Goal: Task Accomplishment & Management: Manage account settings

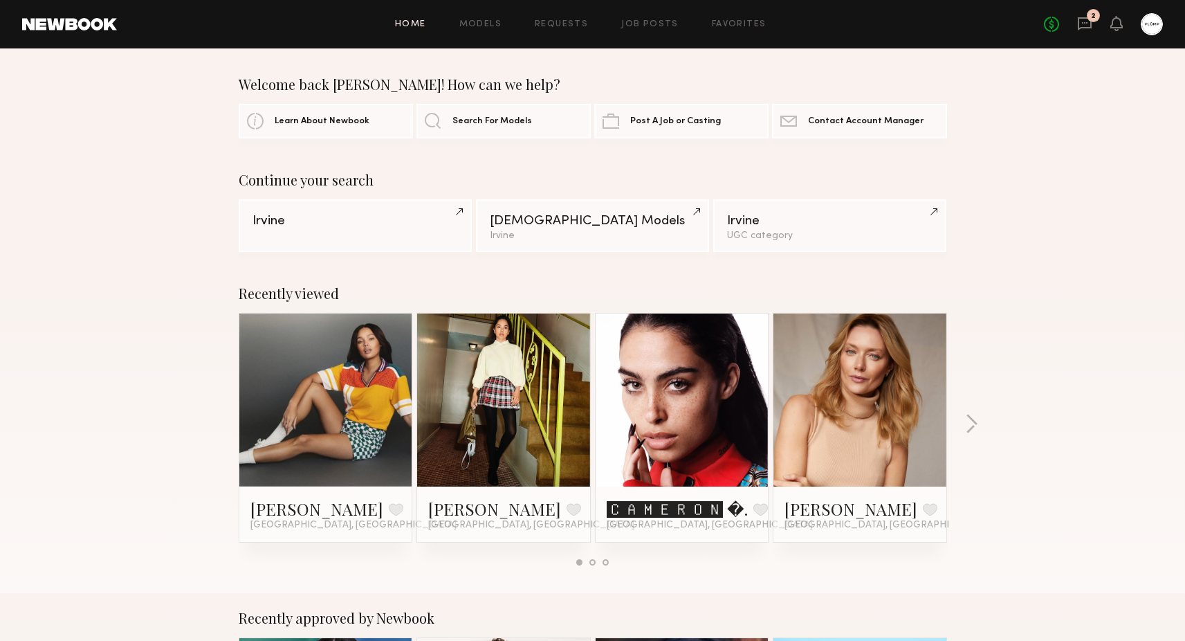
click at [1101, 26] on div "No fees up to $5,000 2" at bounding box center [1103, 24] width 119 height 22
click at [1087, 28] on icon at bounding box center [1085, 23] width 14 height 13
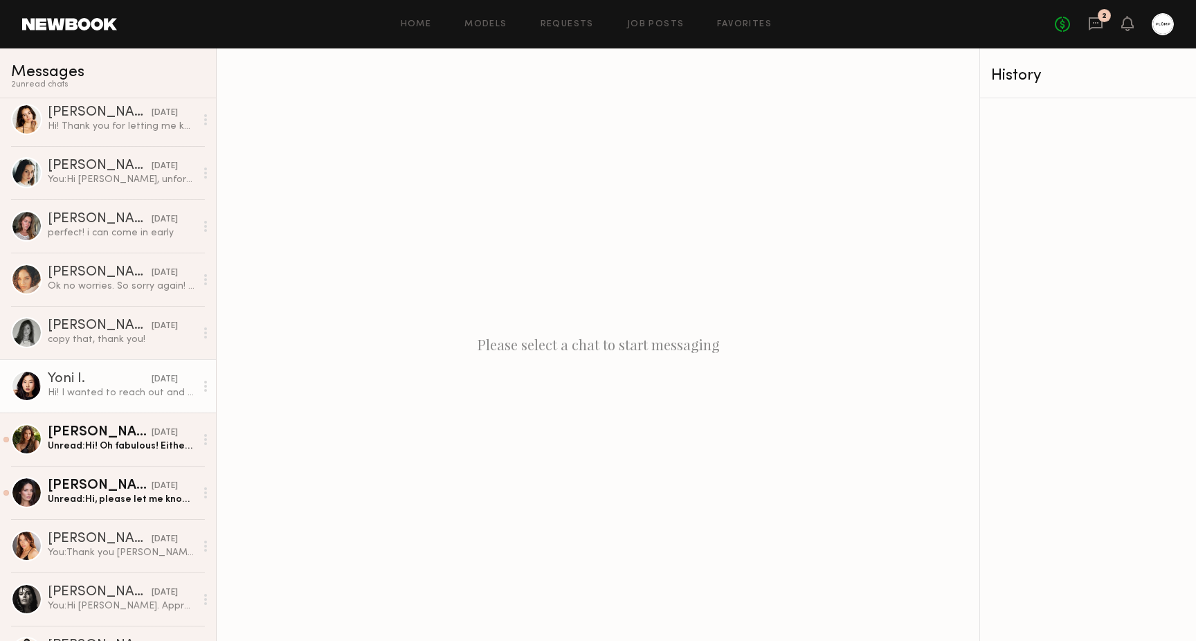
scroll to position [380, 0]
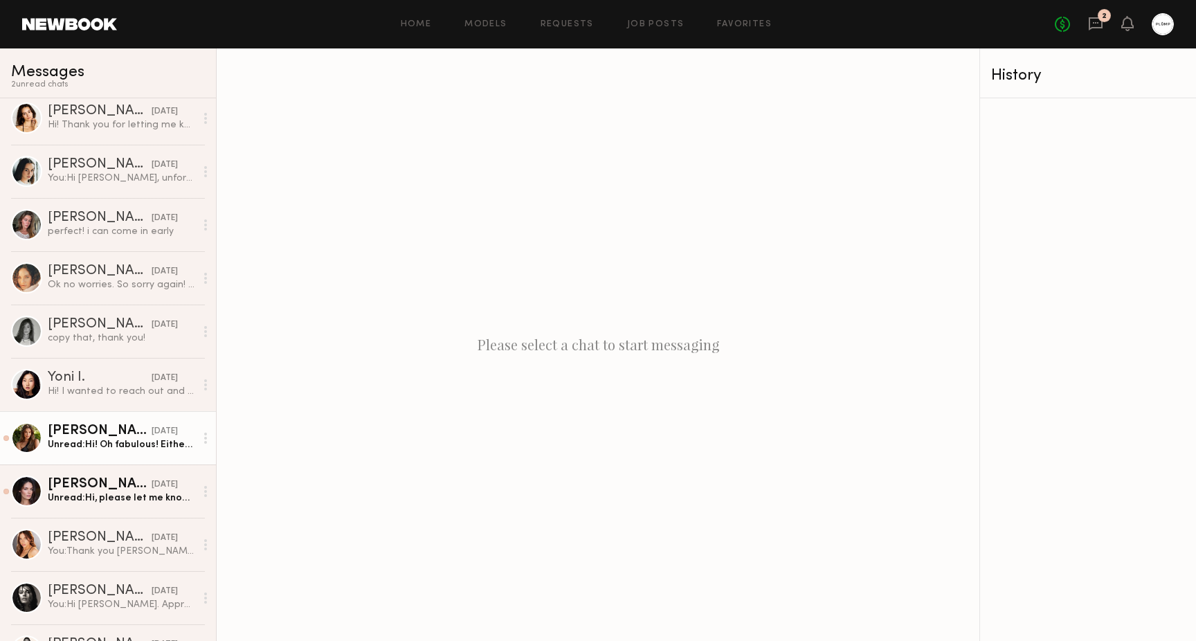
click at [93, 451] on link "Chloe M. 09/04/2025 Unread: Hi! Oh fabulous! Either the 11, 18 or 25 would be g…" at bounding box center [108, 437] width 216 height 53
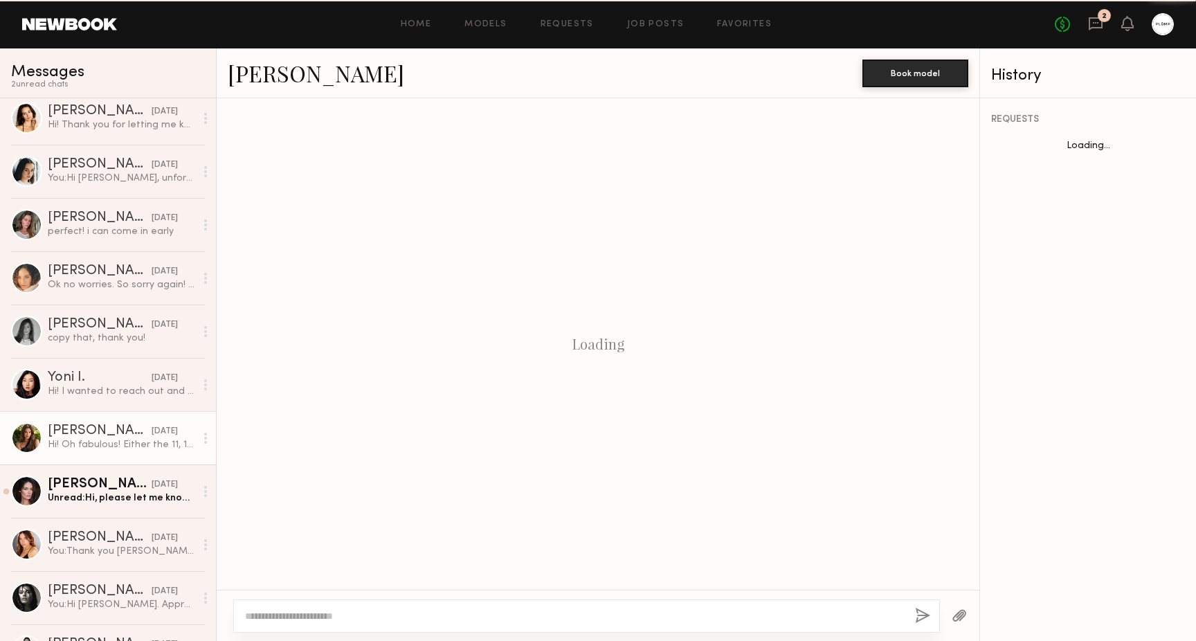
scroll to position [940, 0]
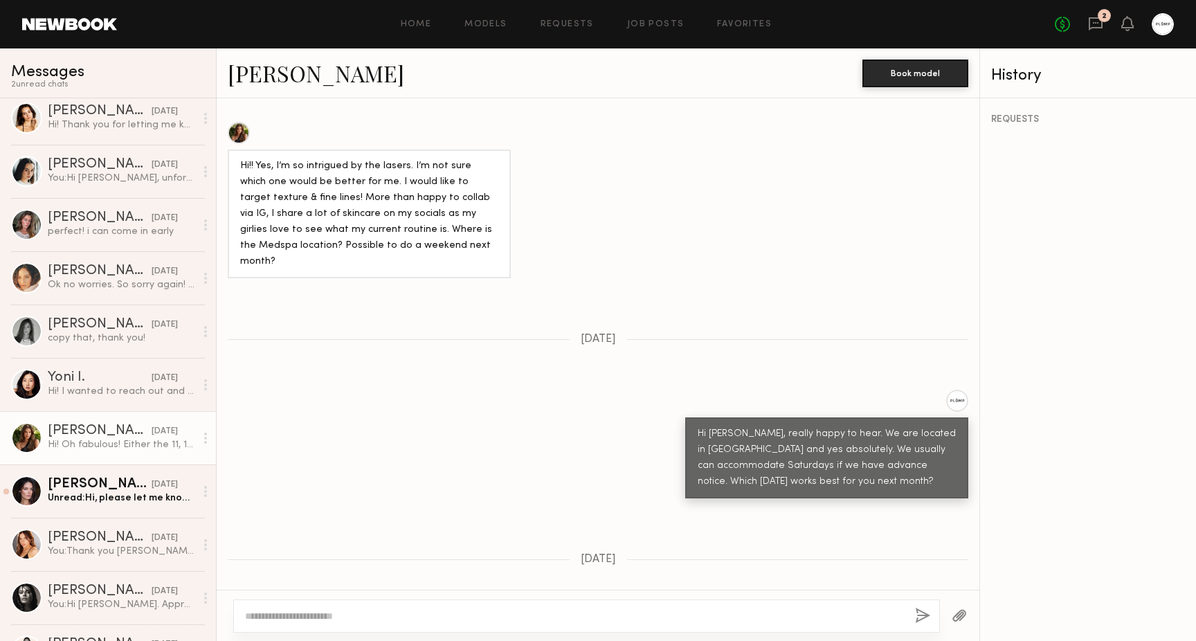
click at [274, 80] on link "Chloe M." at bounding box center [316, 73] width 176 height 30
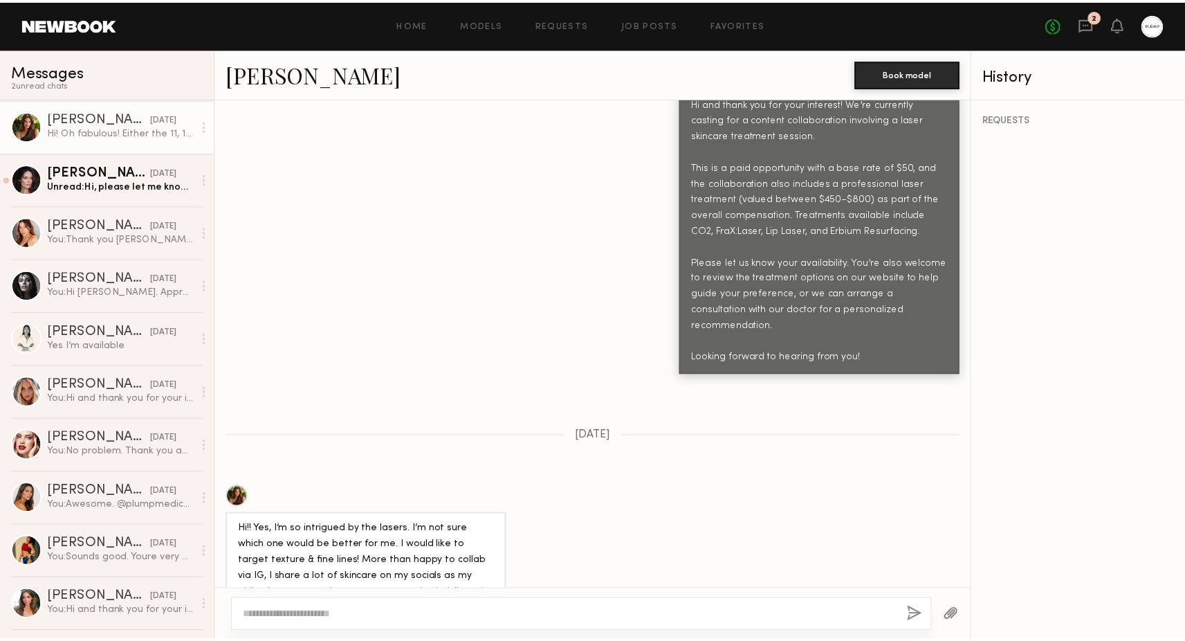
scroll to position [441, 0]
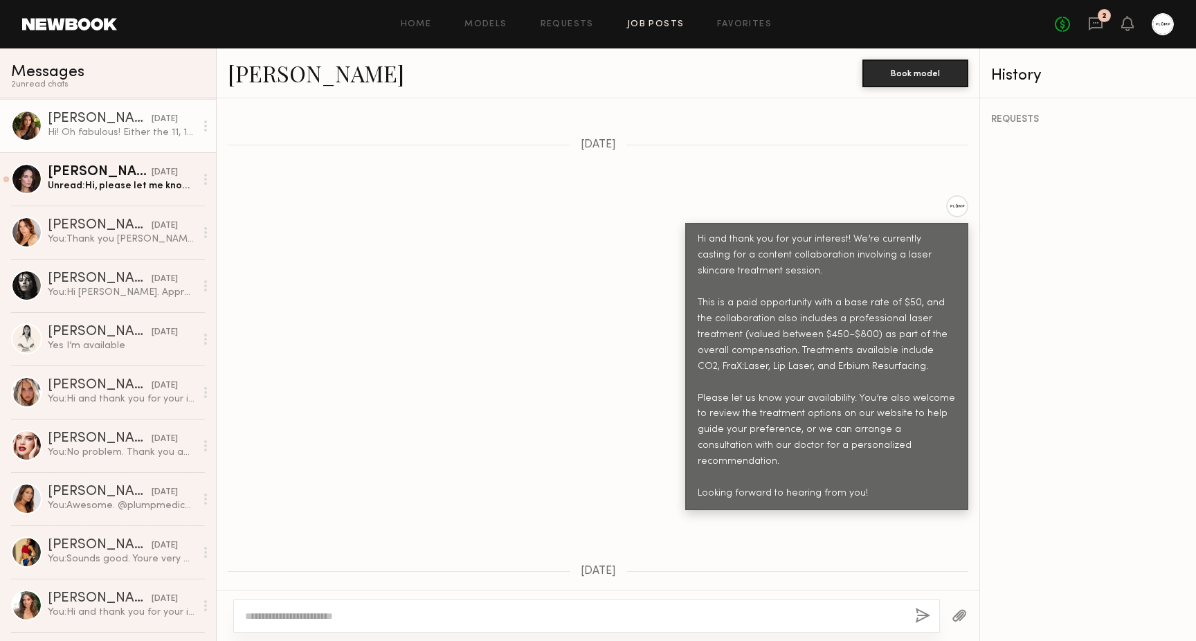
click at [657, 26] on link "Job Posts" at bounding box center [655, 24] width 57 height 9
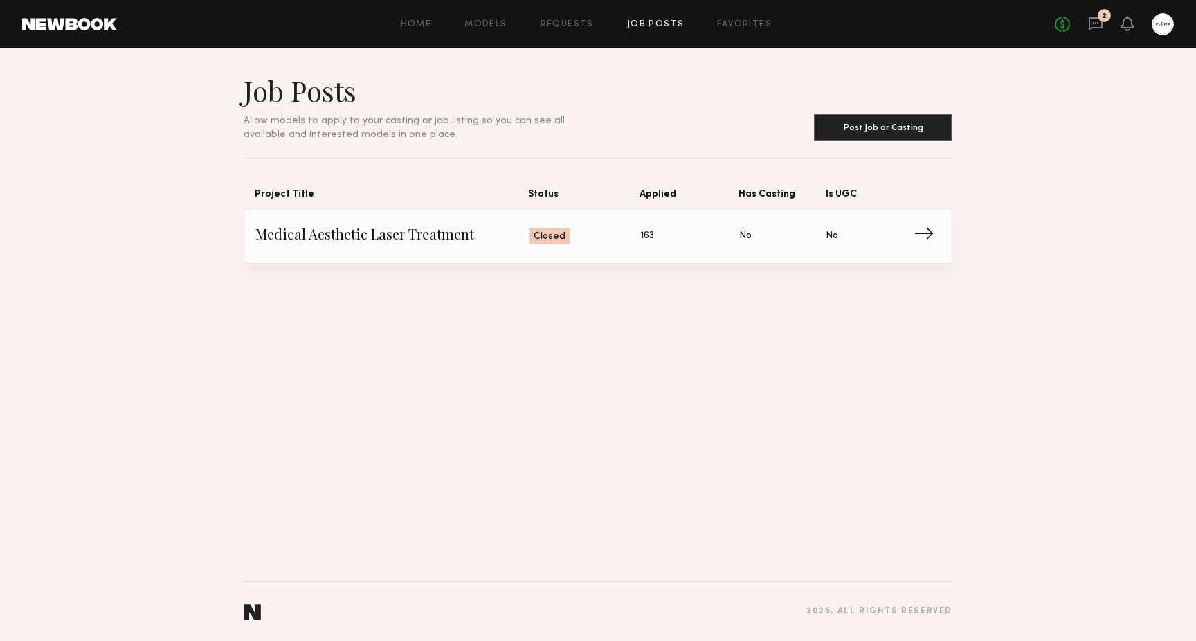
click at [618, 238] on span "Status: Closed" at bounding box center [584, 236] width 111 height 21
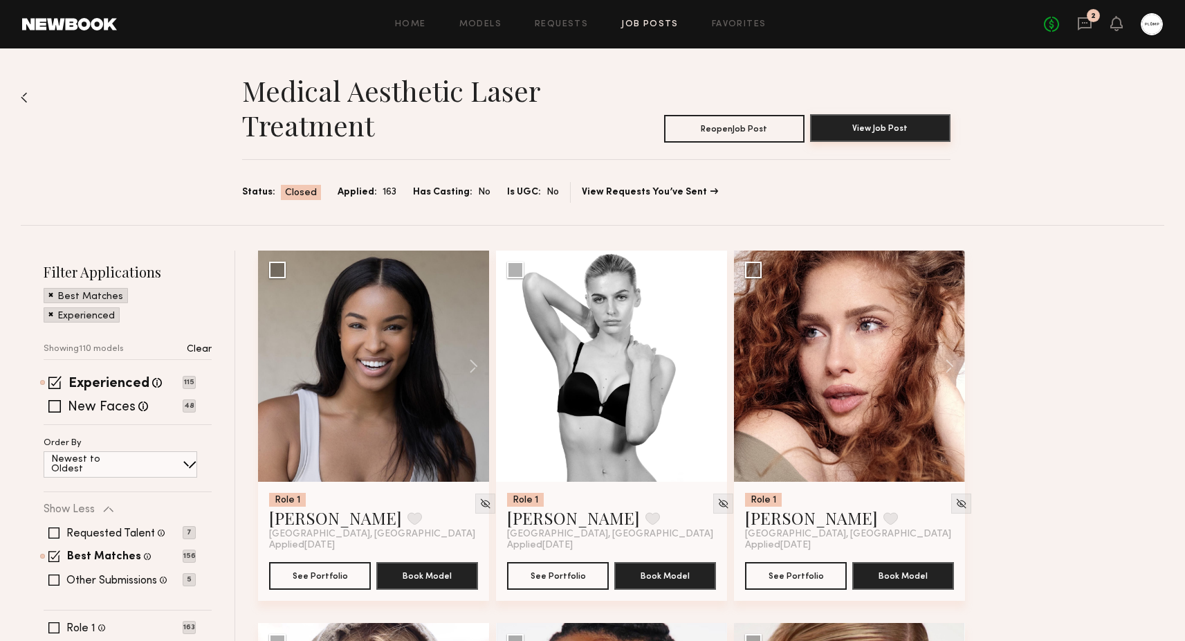
click at [875, 134] on button "View Job Post" at bounding box center [880, 128] width 140 height 28
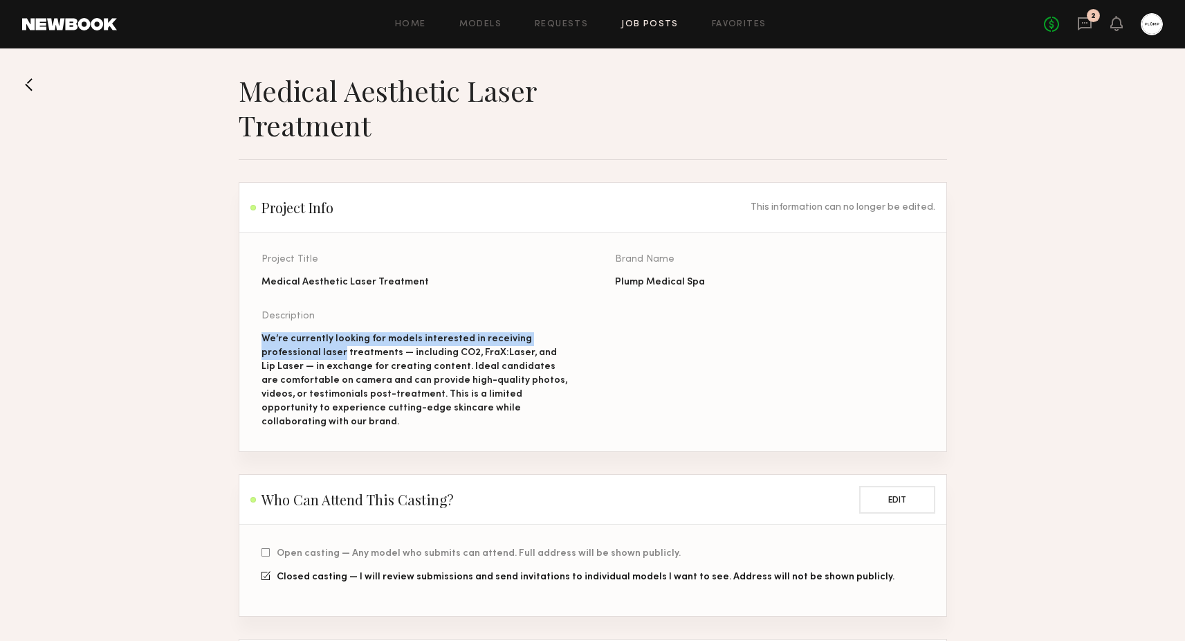
drag, startPoint x: 262, startPoint y: 337, endPoint x: 340, endPoint y: 349, distance: 79.7
click at [340, 349] on div "We’re currently looking for models interested in receiving professional laser t…" at bounding box center [416, 380] width 309 height 97
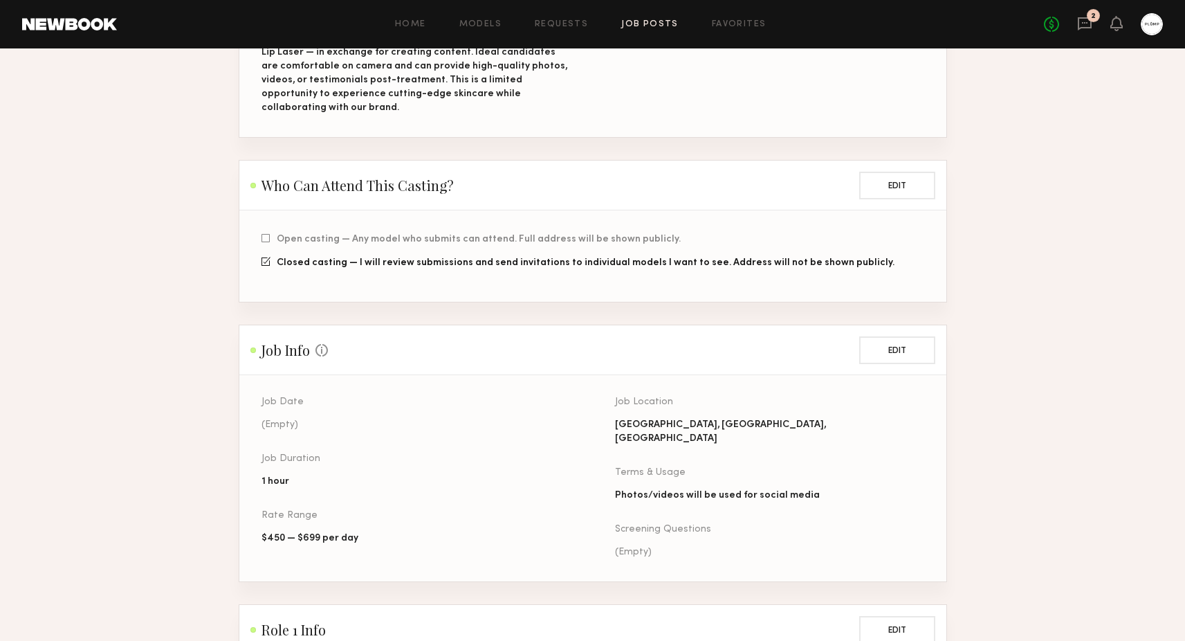
scroll to position [245, 0]
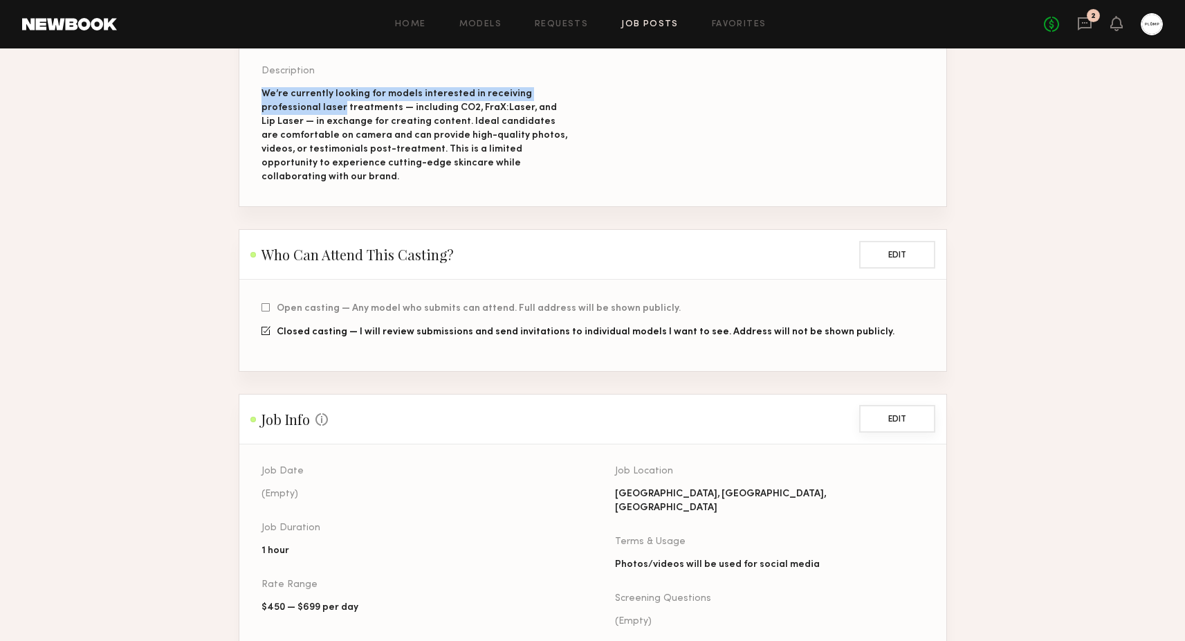
click at [901, 405] on button "Edit" at bounding box center [897, 419] width 76 height 28
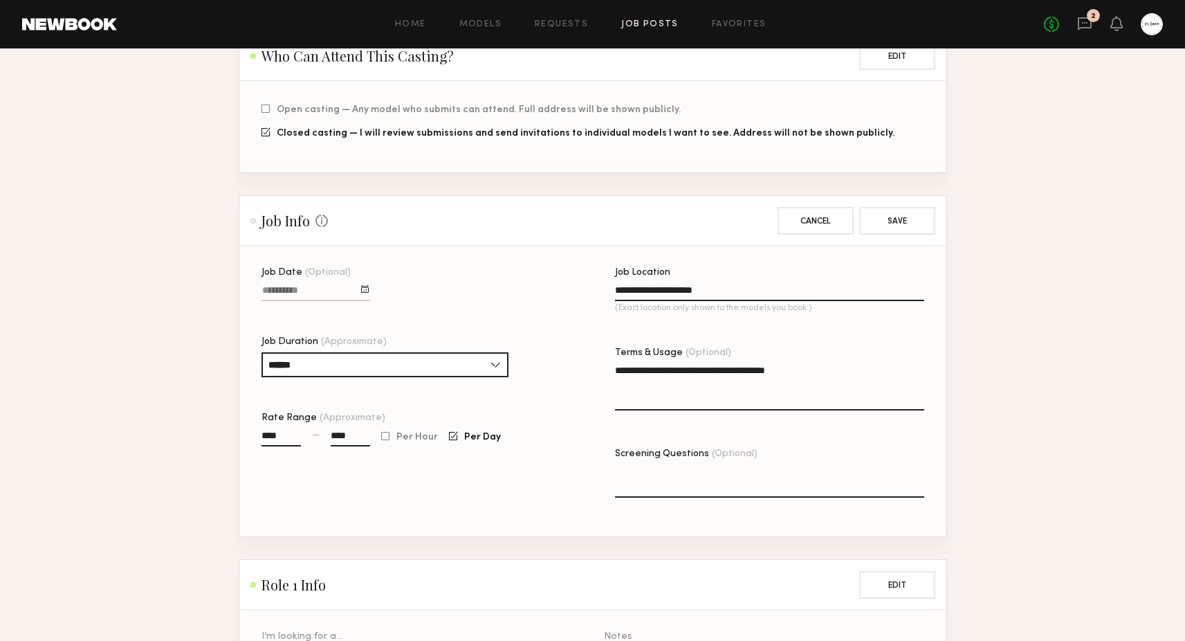
scroll to position [491, 0]
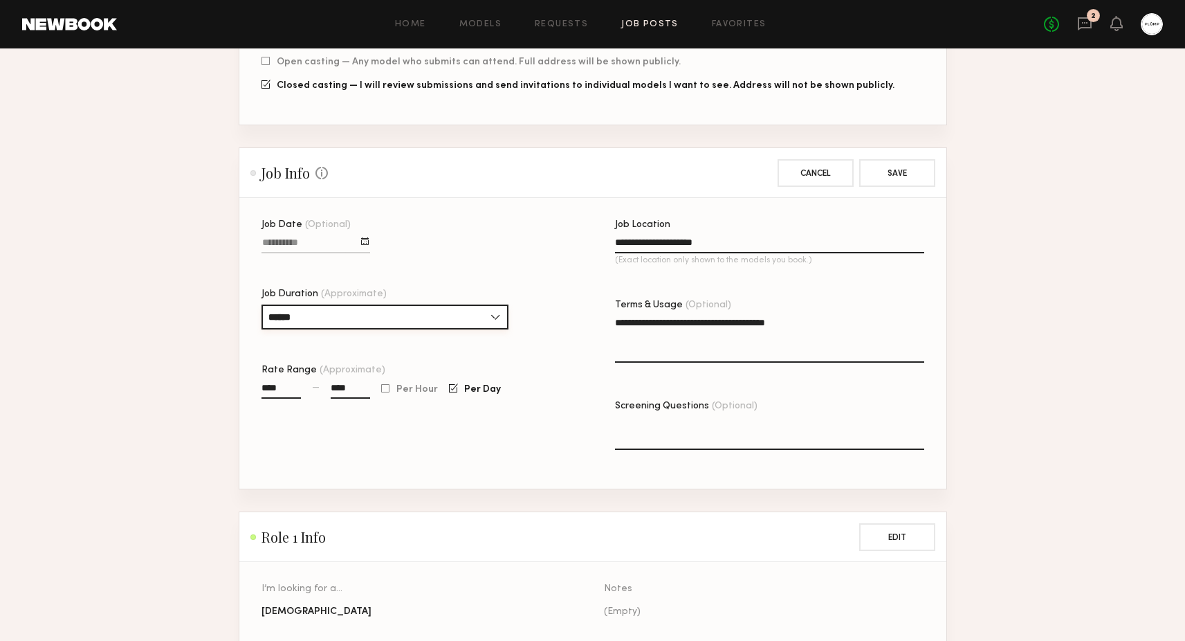
click at [444, 304] on input "******" at bounding box center [385, 316] width 247 height 25
click at [574, 356] on div "**********" at bounding box center [615, 354] width 707 height 268
click at [452, 383] on div at bounding box center [453, 387] width 9 height 9
click at [264, 383] on input "****" at bounding box center [281, 391] width 39 height 16
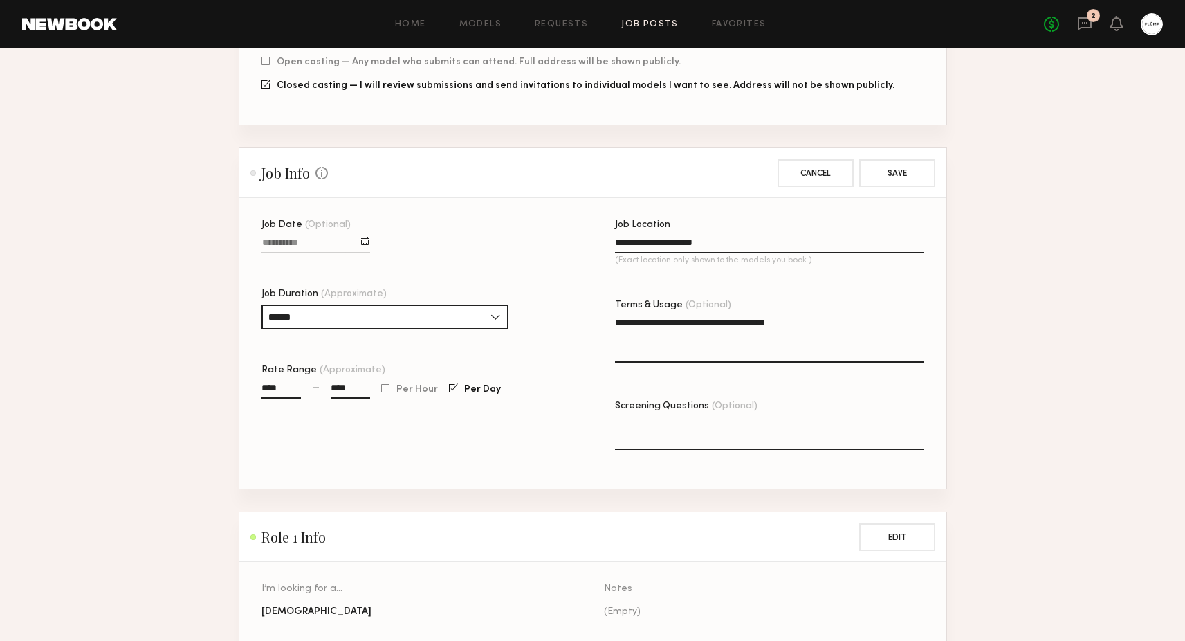
click at [264, 383] on input "****" at bounding box center [281, 391] width 39 height 16
type input "**"
click at [342, 383] on input "****" at bounding box center [350, 391] width 39 height 16
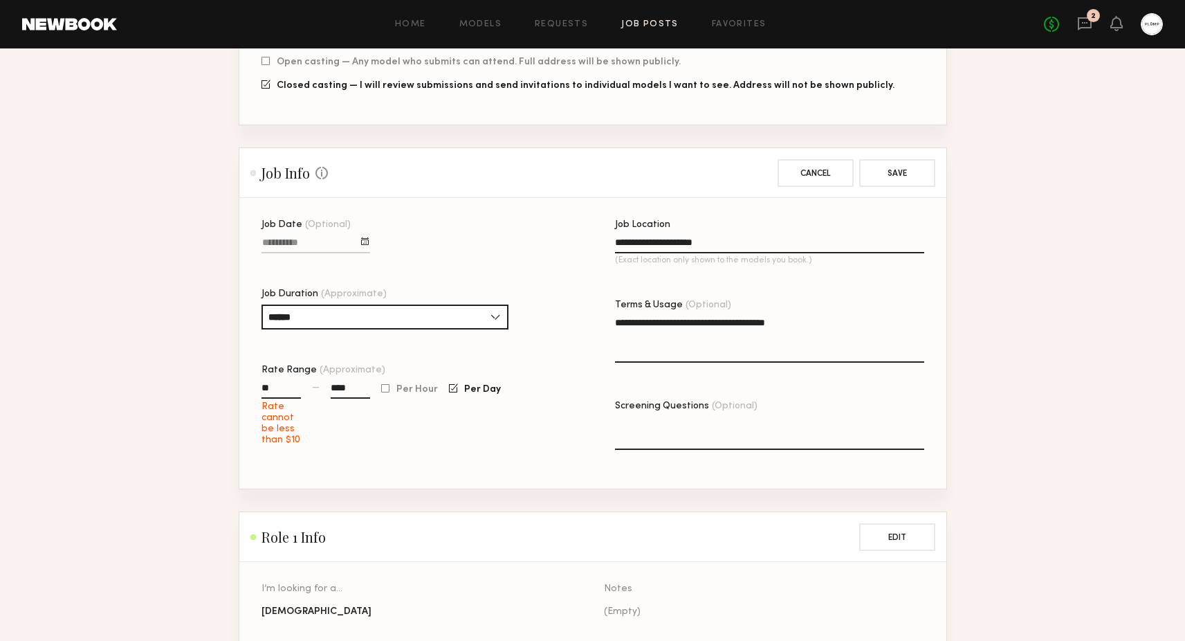
click at [289, 383] on input "**" at bounding box center [281, 391] width 39 height 16
type input "***"
click at [356, 383] on input "****" at bounding box center [350, 391] width 39 height 16
type input "**"
click at [383, 384] on div at bounding box center [385, 388] width 8 height 9
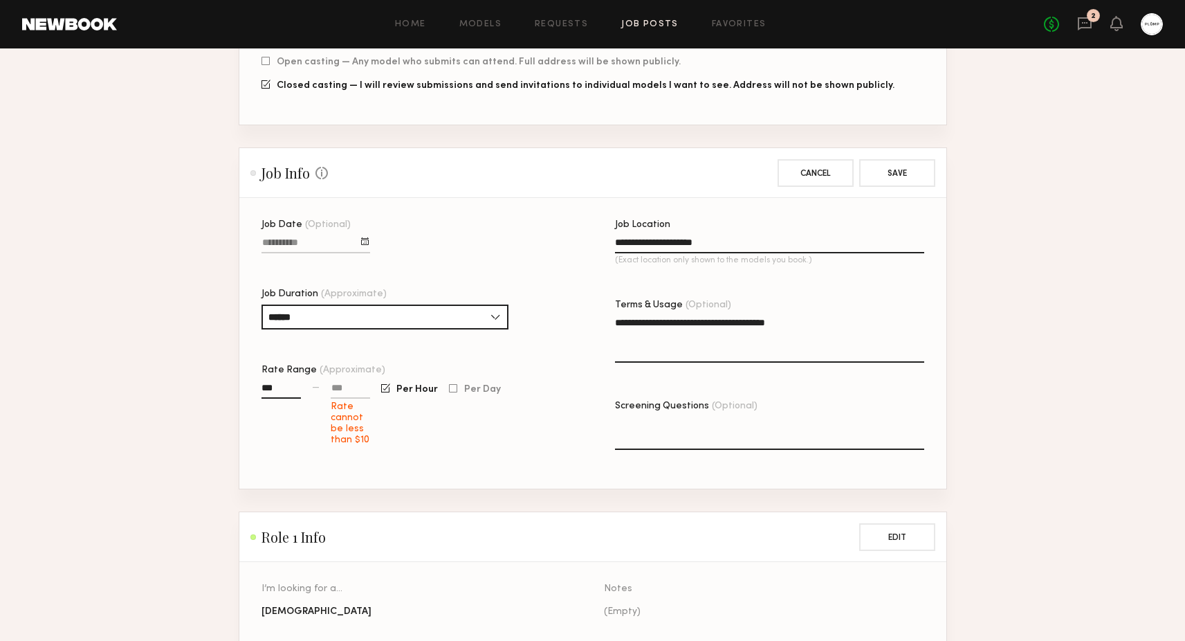
click at [336, 383] on input at bounding box center [350, 391] width 39 height 16
click at [454, 384] on div at bounding box center [453, 388] width 8 height 9
click at [343, 383] on input at bounding box center [350, 391] width 39 height 16
click at [368, 417] on div "Job Date (Optional) Job Duration (Approximate) ****** 1 hour 2 hours 3 hours 4 …" at bounding box center [416, 354] width 309 height 268
click at [351, 383] on input "***" at bounding box center [350, 391] width 39 height 16
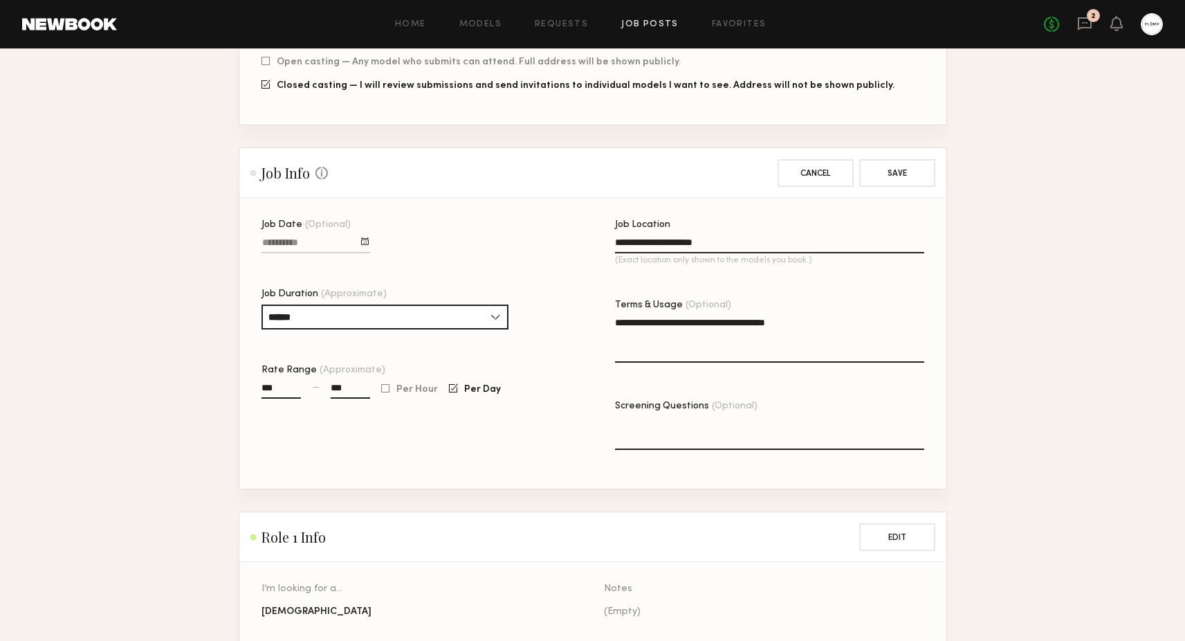
click at [351, 383] on input "***" at bounding box center [350, 391] width 39 height 16
click at [272, 383] on input "***" at bounding box center [281, 391] width 39 height 16
click at [350, 383] on input "***" at bounding box center [350, 391] width 39 height 16
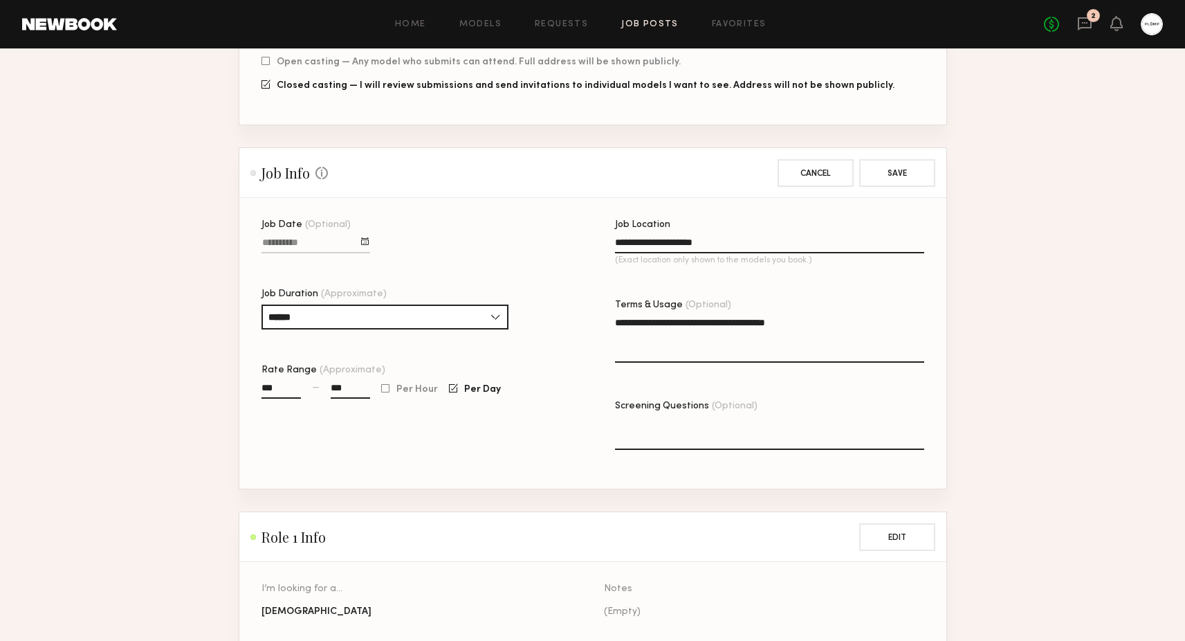
type input "***"
click at [385, 412] on div "Job Date (Optional) Job Duration (Approximate) ****** 1 hour 2 hours 3 hours 4 …" at bounding box center [416, 354] width 309 height 268
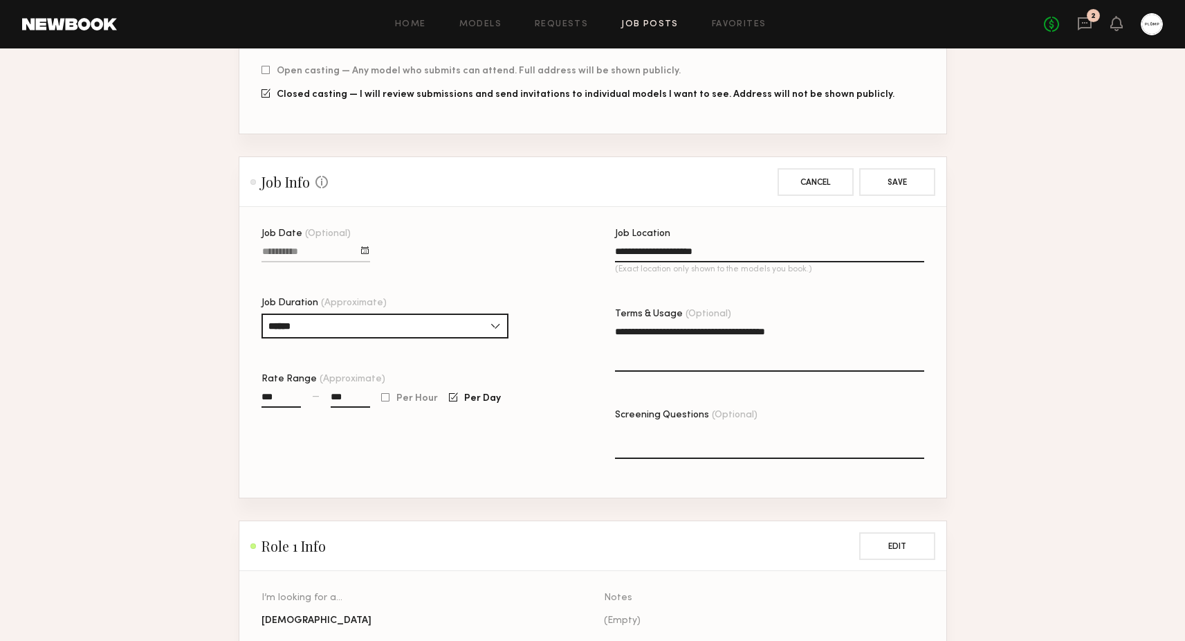
scroll to position [455, 0]
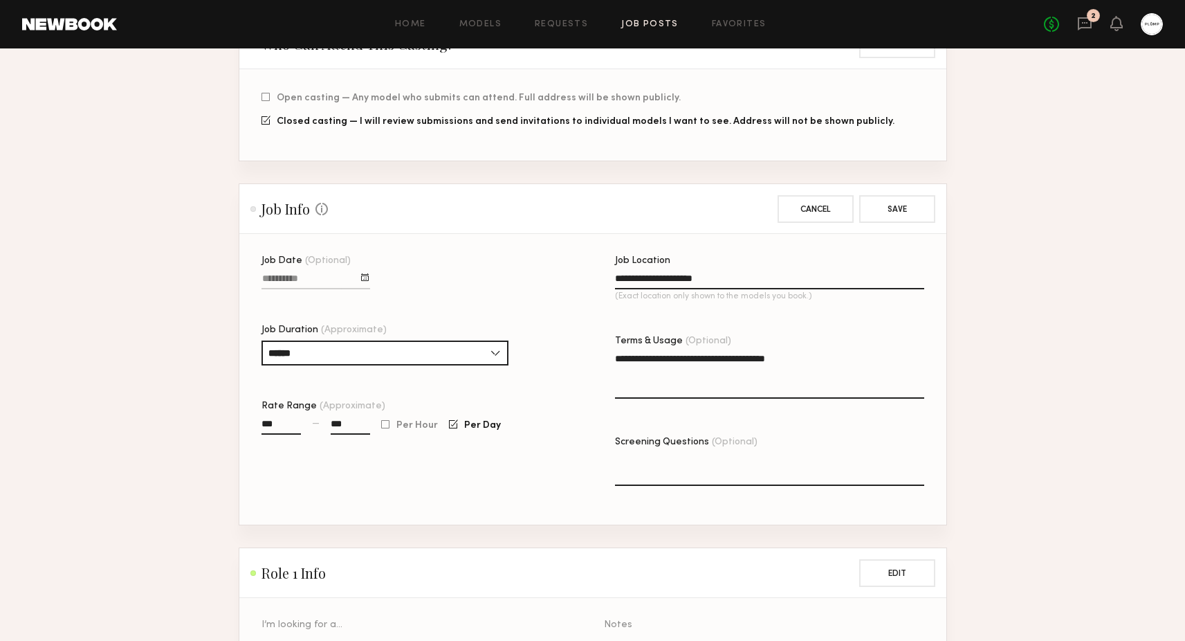
click at [282, 419] on input "***" at bounding box center [281, 427] width 39 height 16
click at [820, 198] on button "Cancel" at bounding box center [816, 208] width 76 height 28
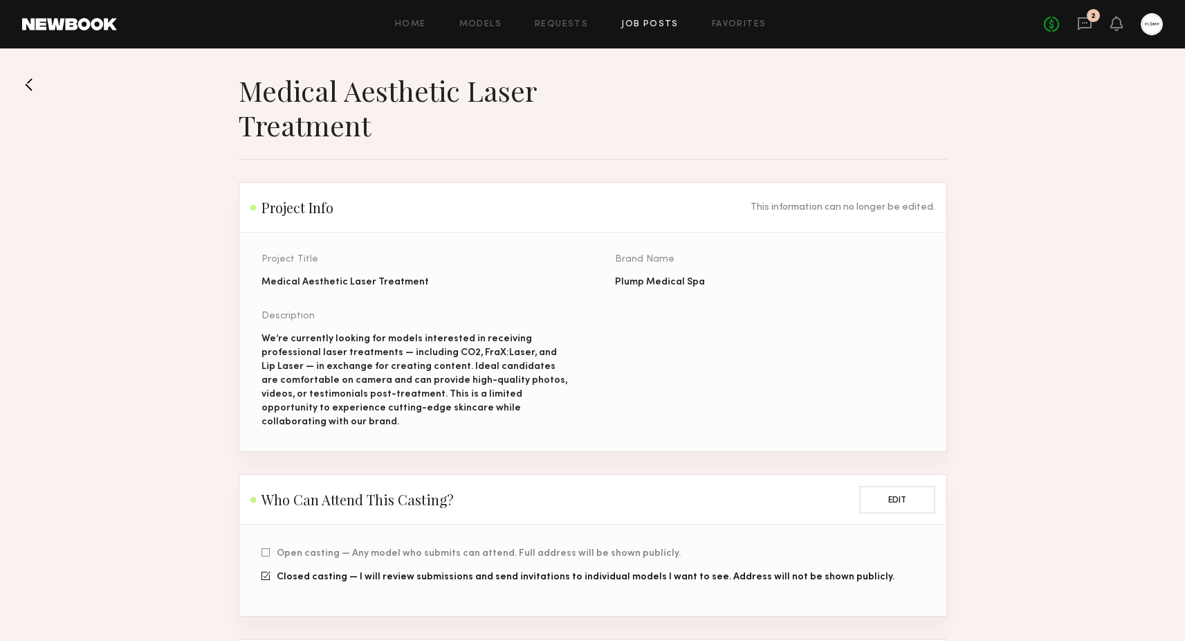
scroll to position [0, 0]
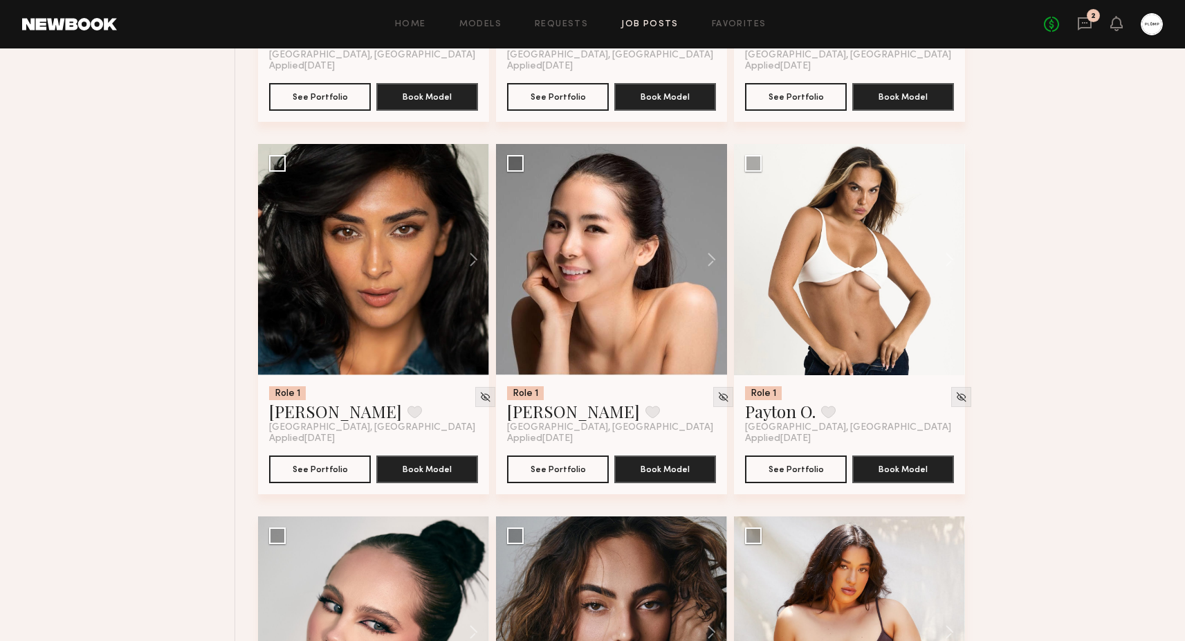
scroll to position [3054, 0]
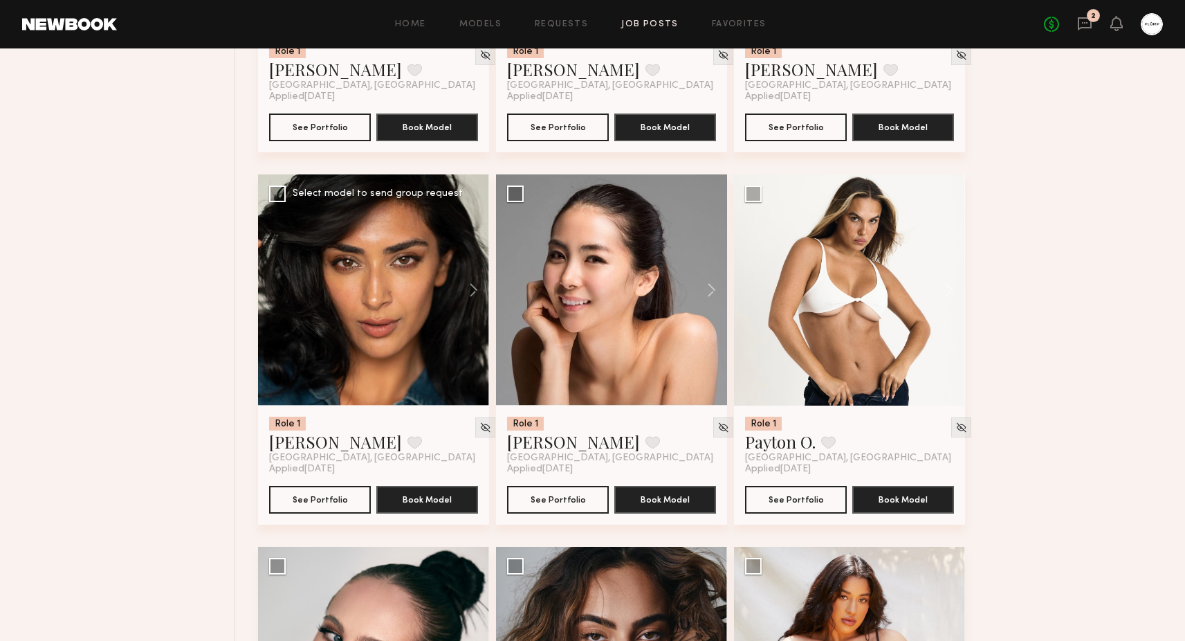
click at [344, 316] on div at bounding box center [373, 289] width 231 height 231
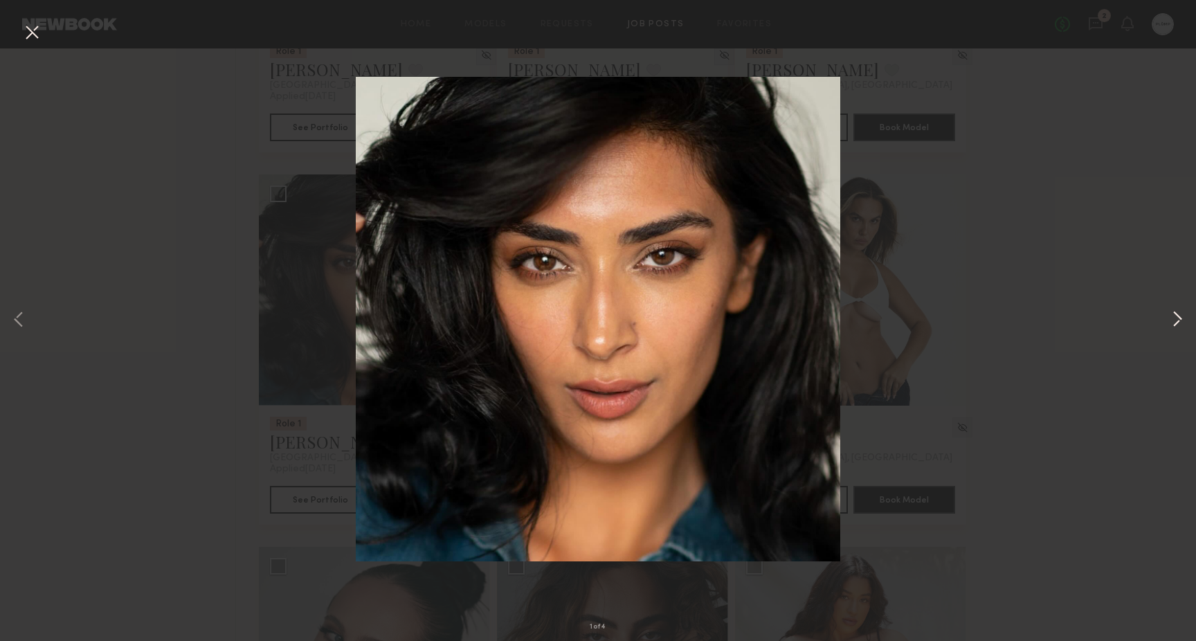
click at [1180, 315] on button at bounding box center [1177, 320] width 17 height 513
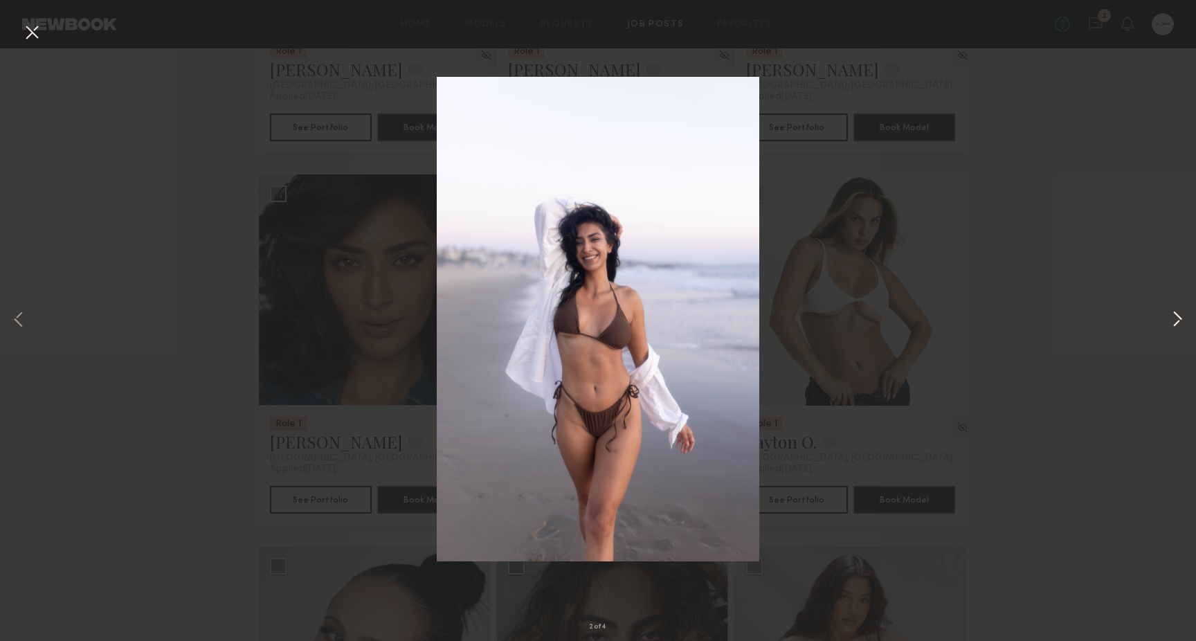
click at [1180, 315] on button at bounding box center [1177, 320] width 17 height 513
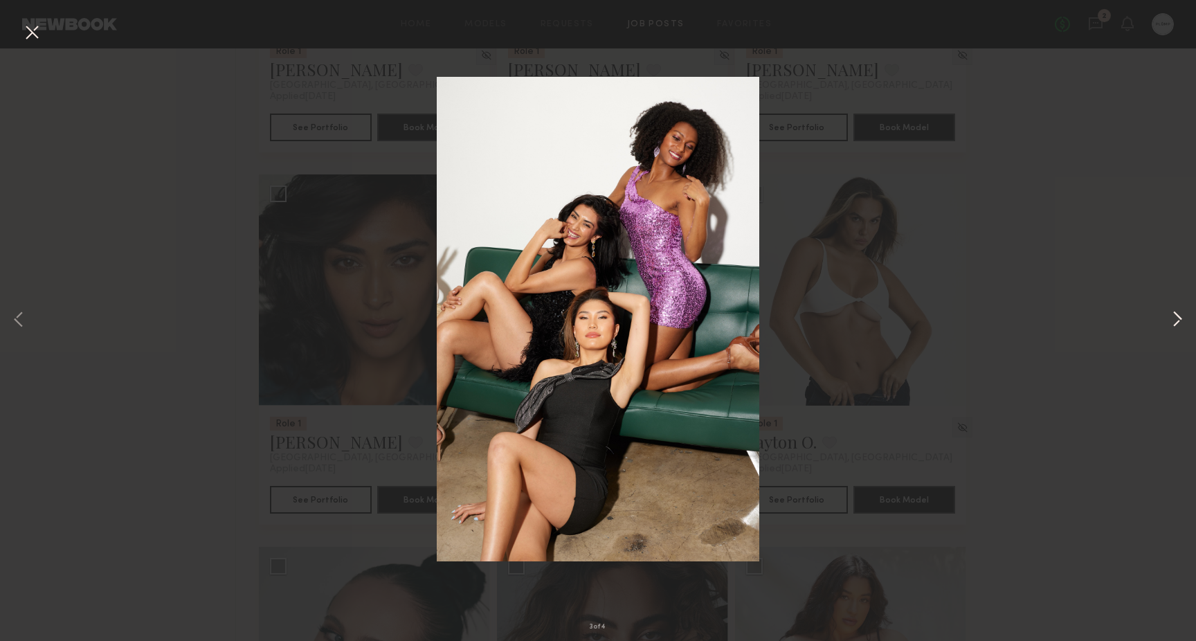
click at [1180, 315] on button at bounding box center [1177, 320] width 17 height 513
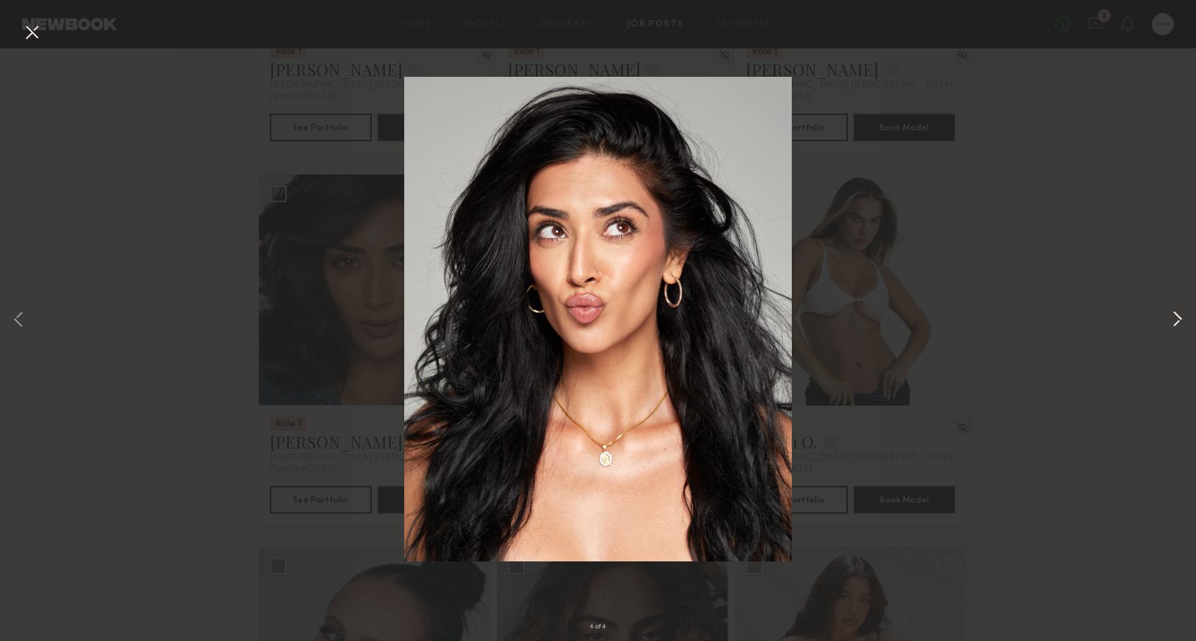
click at [1180, 315] on button at bounding box center [1177, 320] width 17 height 513
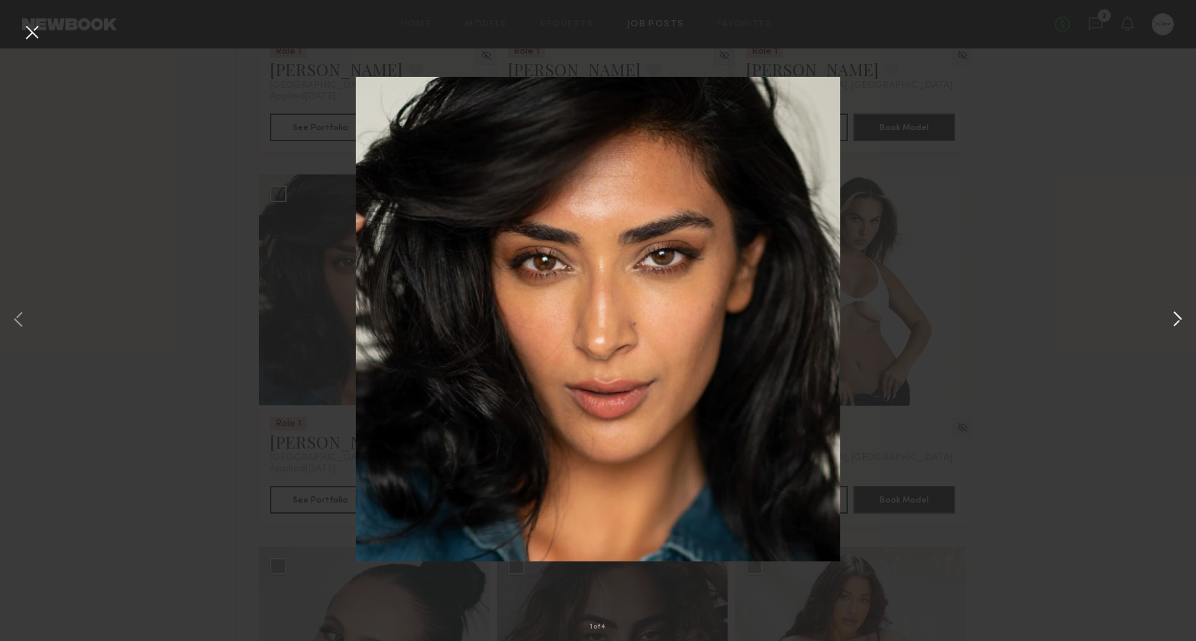
click at [1180, 315] on button at bounding box center [1177, 320] width 17 height 513
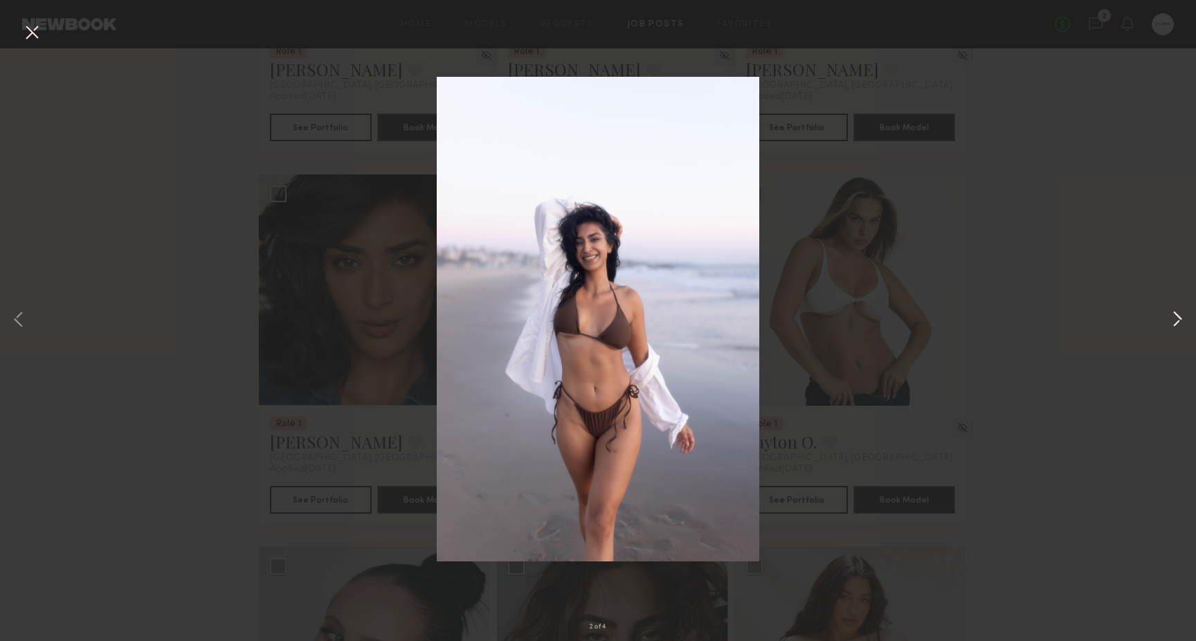
click at [1180, 315] on button at bounding box center [1177, 320] width 17 height 513
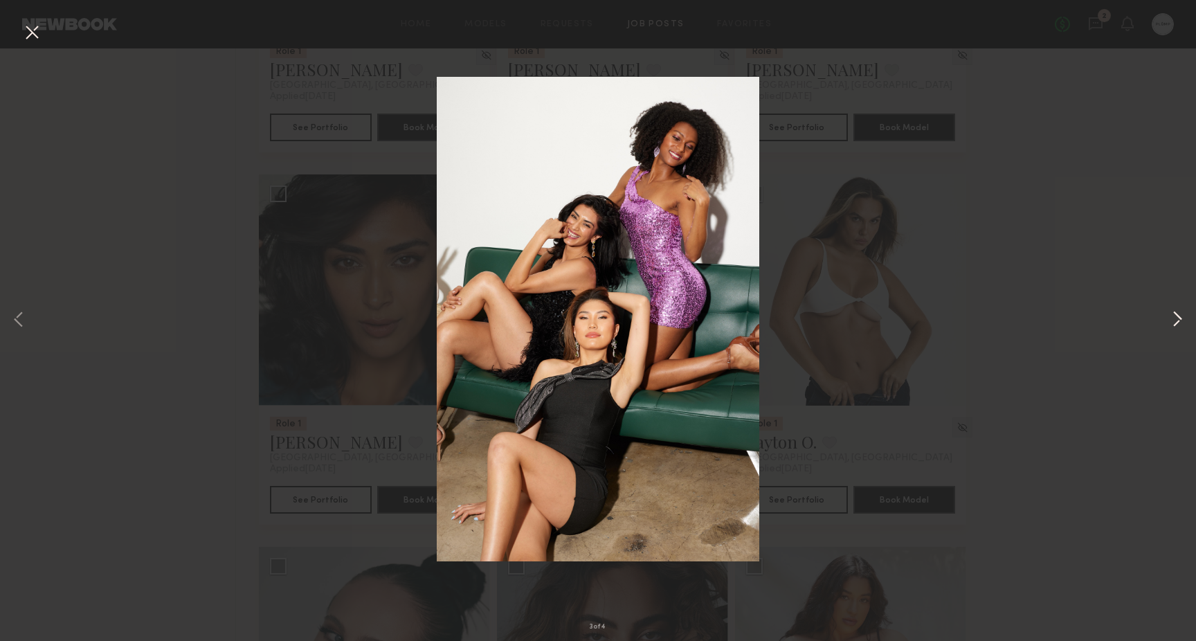
click at [1180, 315] on button at bounding box center [1177, 320] width 17 height 513
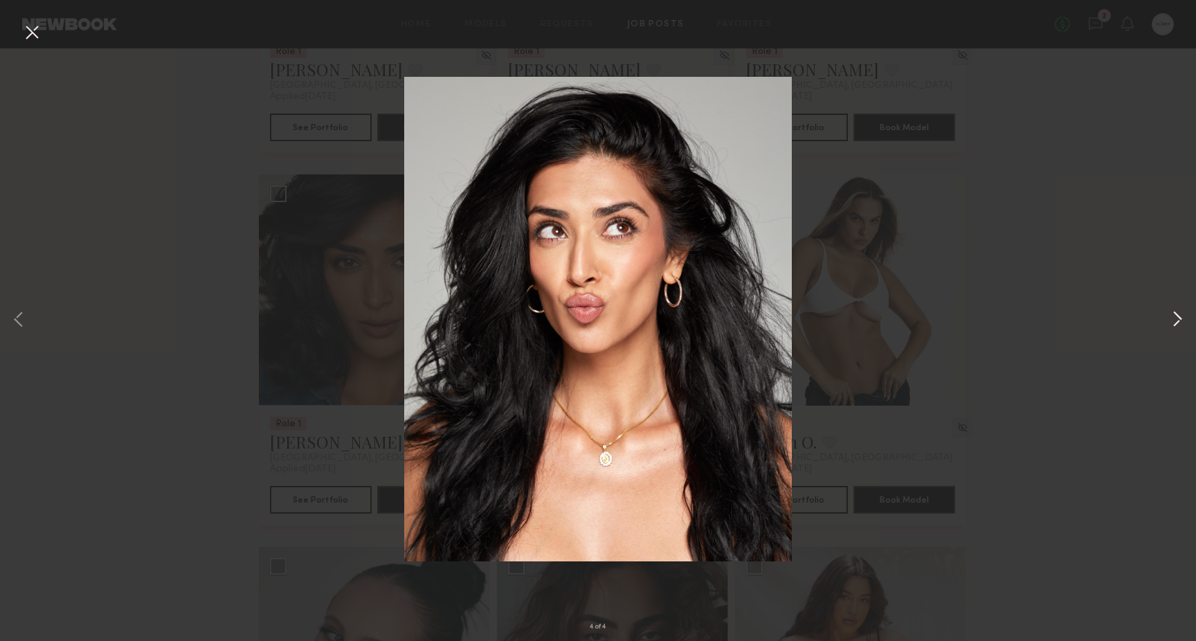
click at [1180, 315] on button at bounding box center [1177, 320] width 17 height 513
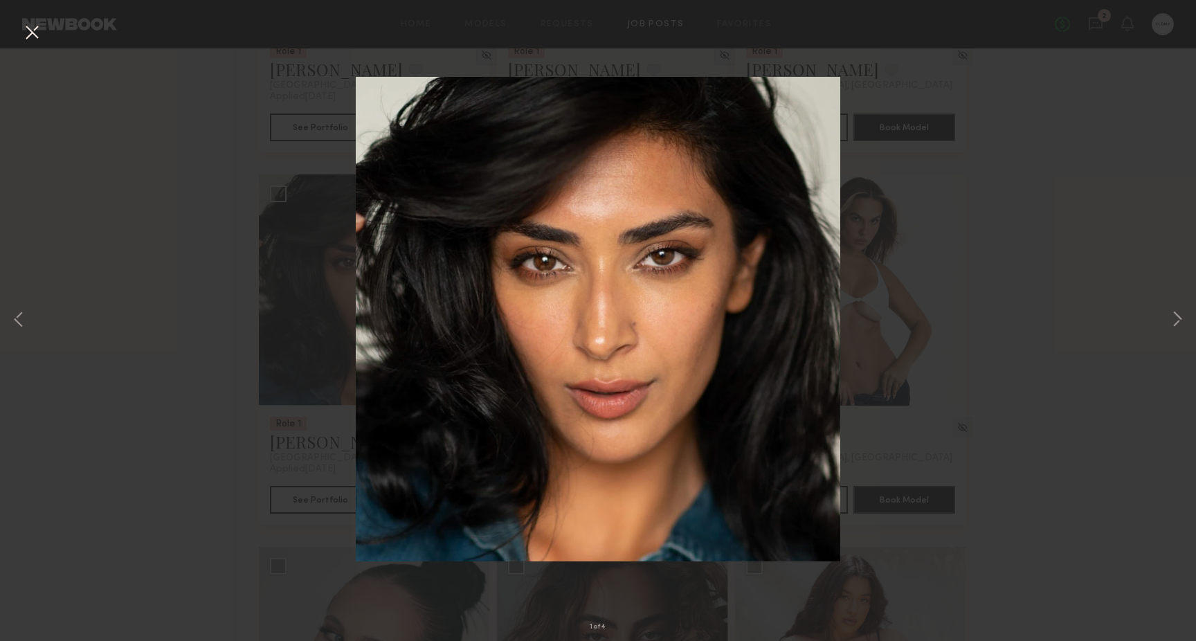
click at [1167, 35] on div "1 of 4" at bounding box center [598, 320] width 1196 height 641
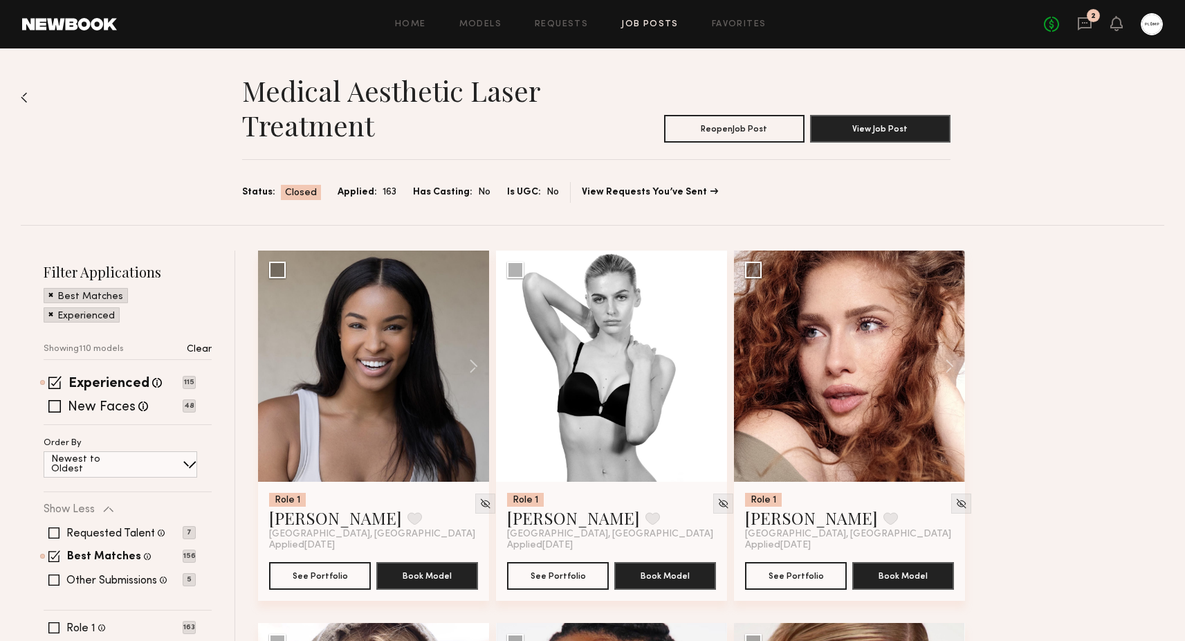
scroll to position [0, 0]
click at [872, 131] on button "View Job Post" at bounding box center [880, 128] width 140 height 28
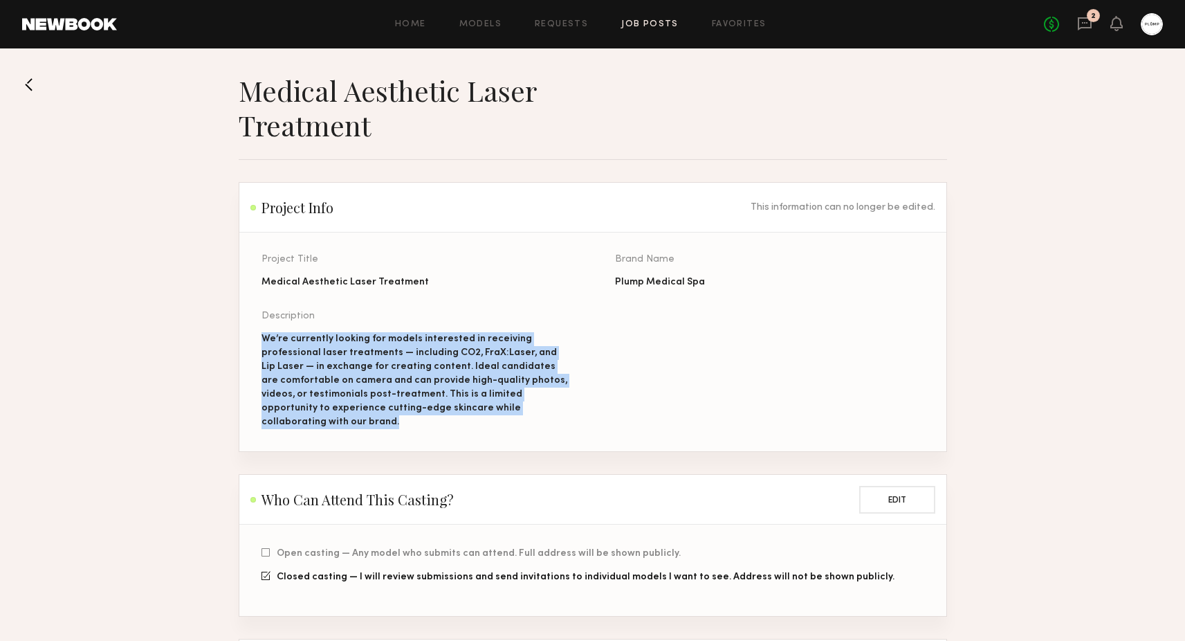
drag, startPoint x: 261, startPoint y: 336, endPoint x: 569, endPoint y: 410, distance: 317.2
click at [569, 410] on div "We’re currently looking for models interested in receiving professional laser t…" at bounding box center [416, 380] width 309 height 97
copy div "We’re currently looking for models interested in receiving professional laser t…"
click at [767, 346] on div "Project Title Medical Aesthetic Laser Treatment Brand Name Plump Medical Spa De…" at bounding box center [615, 353] width 707 height 196
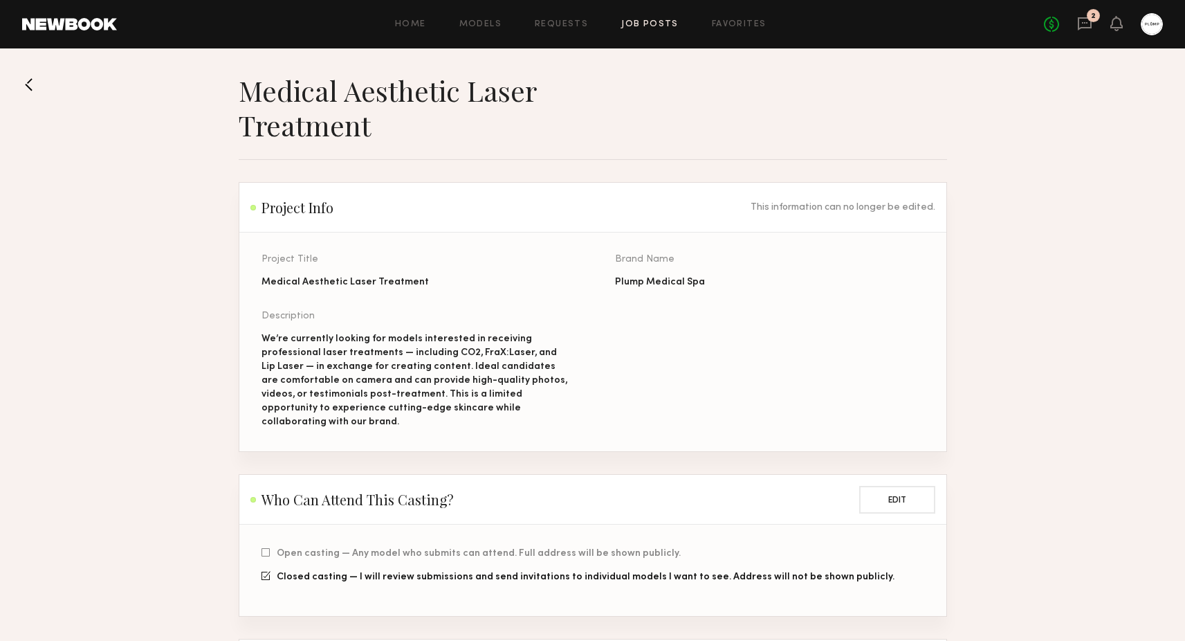
click at [335, 320] on div "Description" at bounding box center [416, 316] width 309 height 10
click at [334, 352] on div "We’re currently looking for models interested in receiving professional laser t…" at bounding box center [416, 380] width 309 height 97
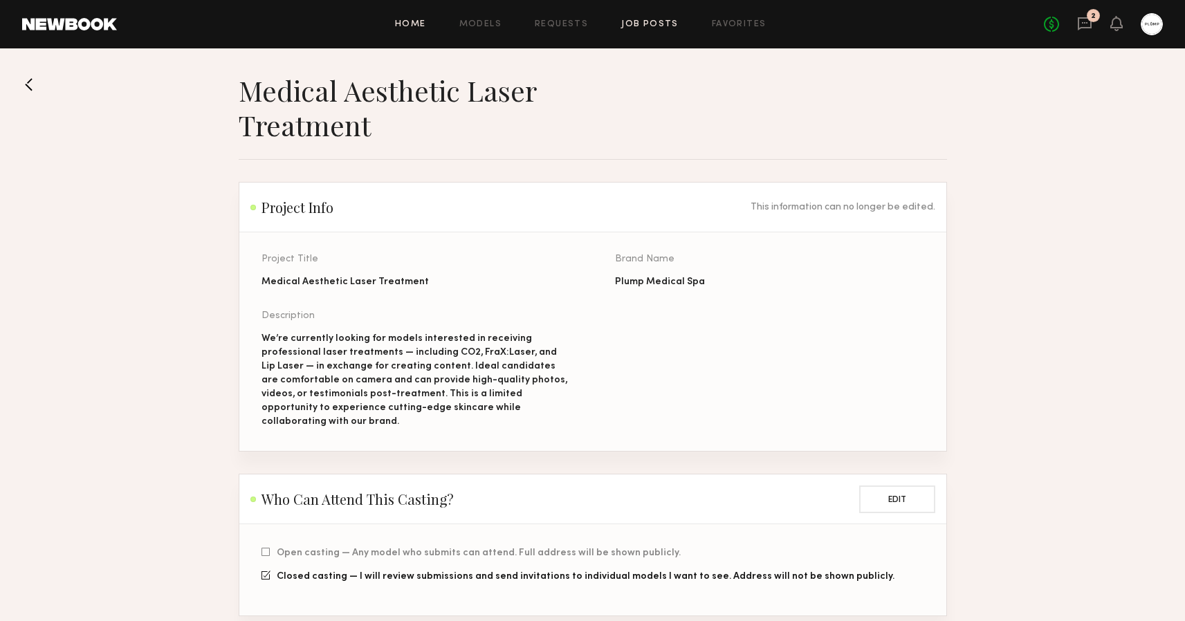
click at [415, 21] on link "Home" at bounding box center [410, 24] width 31 height 9
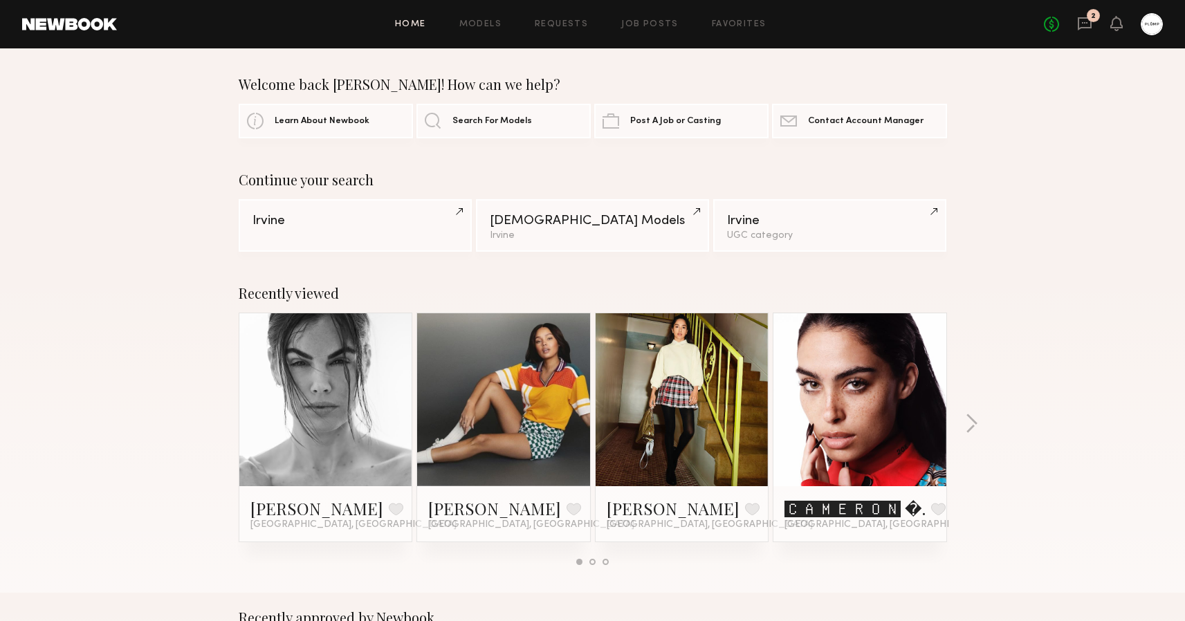
click at [657, 13] on div "Home Models Requests Job Posts Favorites Sign Out No fees up to $5,000 2" at bounding box center [640, 24] width 1046 height 22
click at [657, 24] on link "Job Posts" at bounding box center [649, 24] width 57 height 9
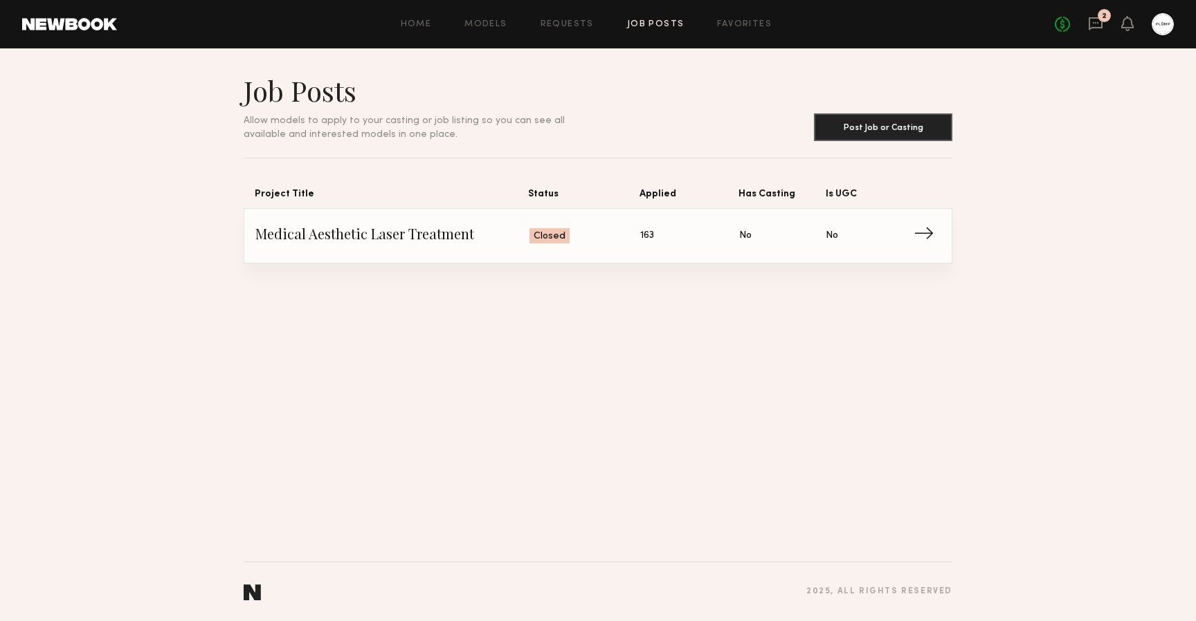
click at [529, 217] on link "Medical Aesthetic Laser Treatment Status: Closed Applied: 163 Has Casting: No I…" at bounding box center [597, 236] width 685 height 54
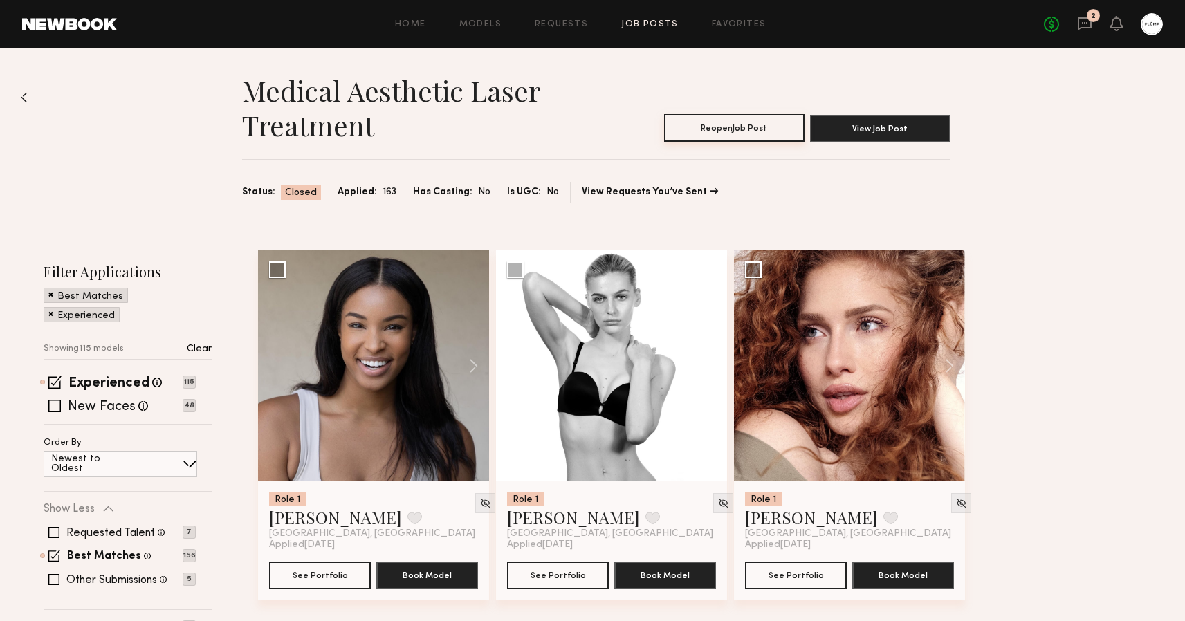
click at [752, 129] on button "Reopen Job Post" at bounding box center [734, 128] width 140 height 28
click at [571, 21] on link "Requests" at bounding box center [561, 24] width 53 height 9
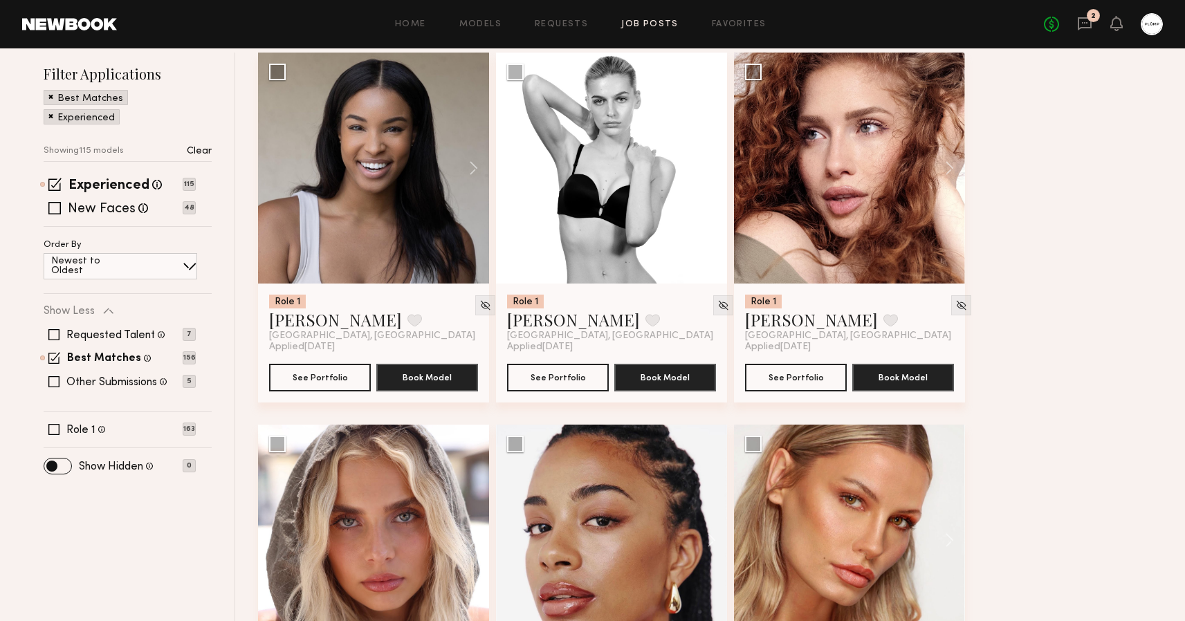
scroll to position [221, 0]
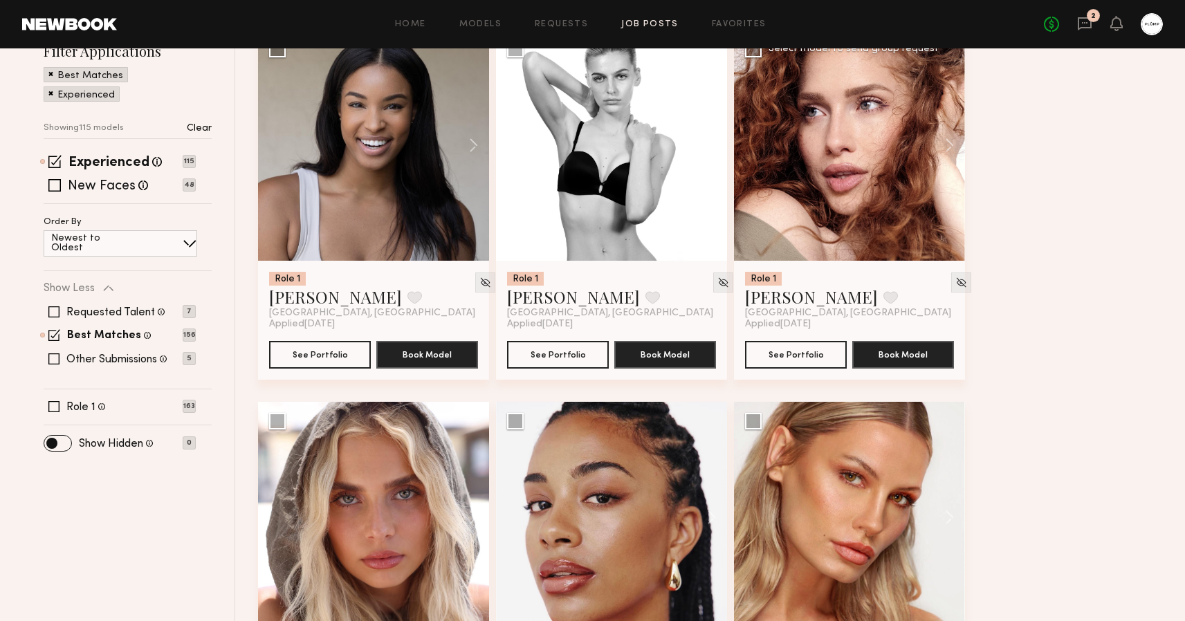
click at [841, 149] on div at bounding box center [849, 145] width 231 height 231
click at [911, 198] on div at bounding box center [849, 145] width 231 height 231
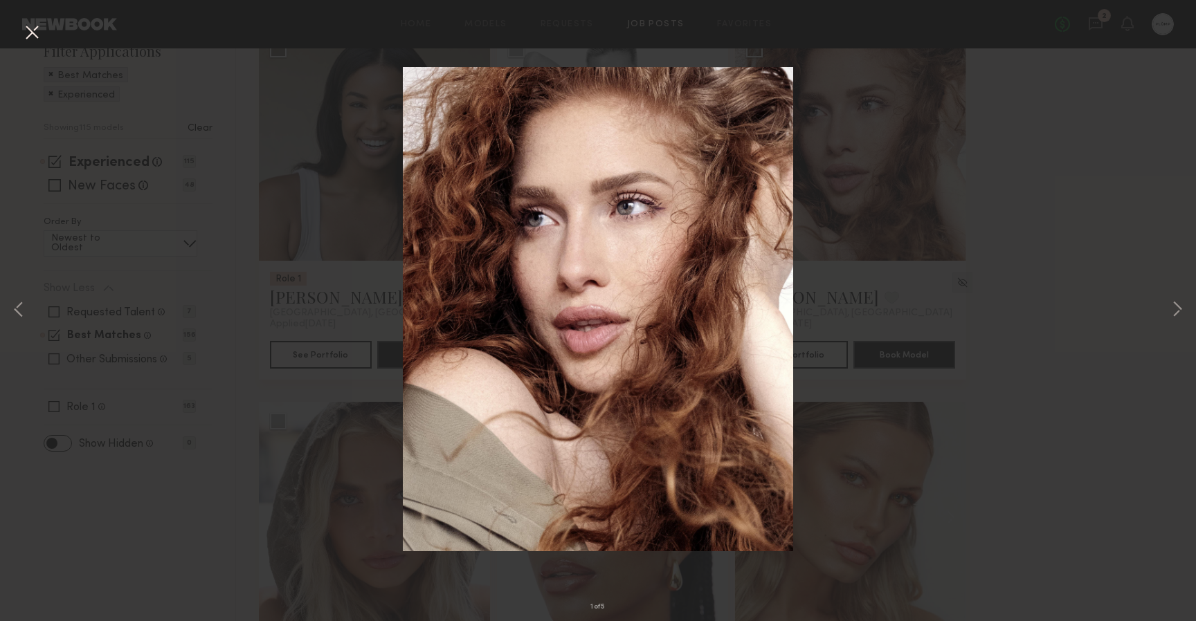
click at [847, 309] on div "1 of 5" at bounding box center [598, 310] width 1196 height 621
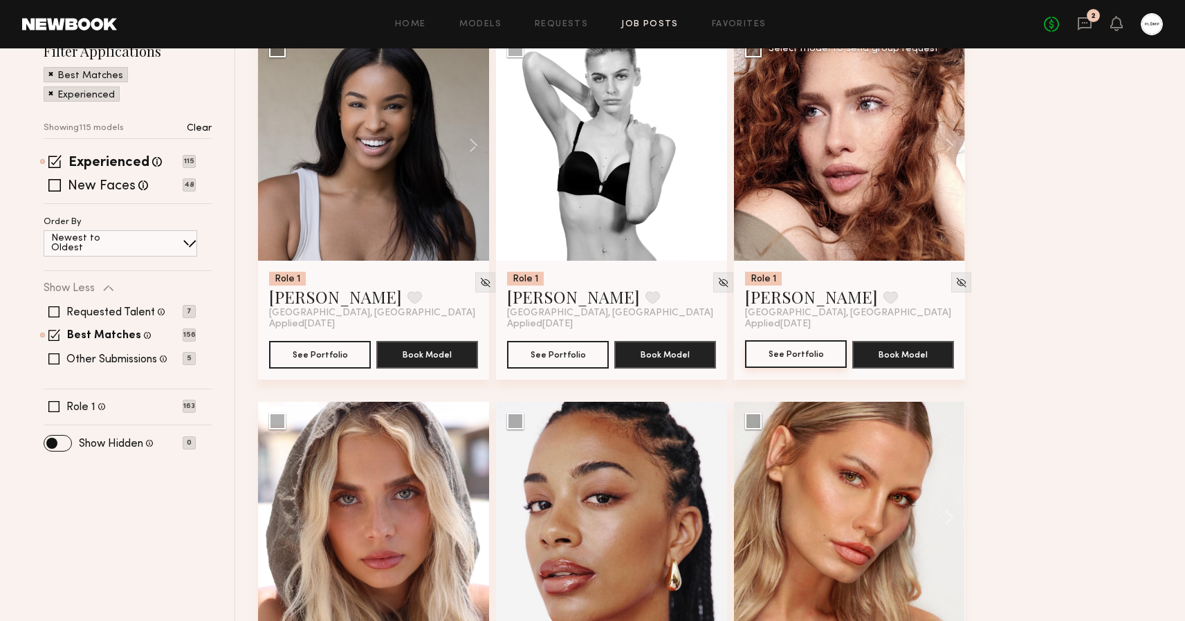
click at [808, 356] on button "See Portfolio" at bounding box center [796, 354] width 102 height 28
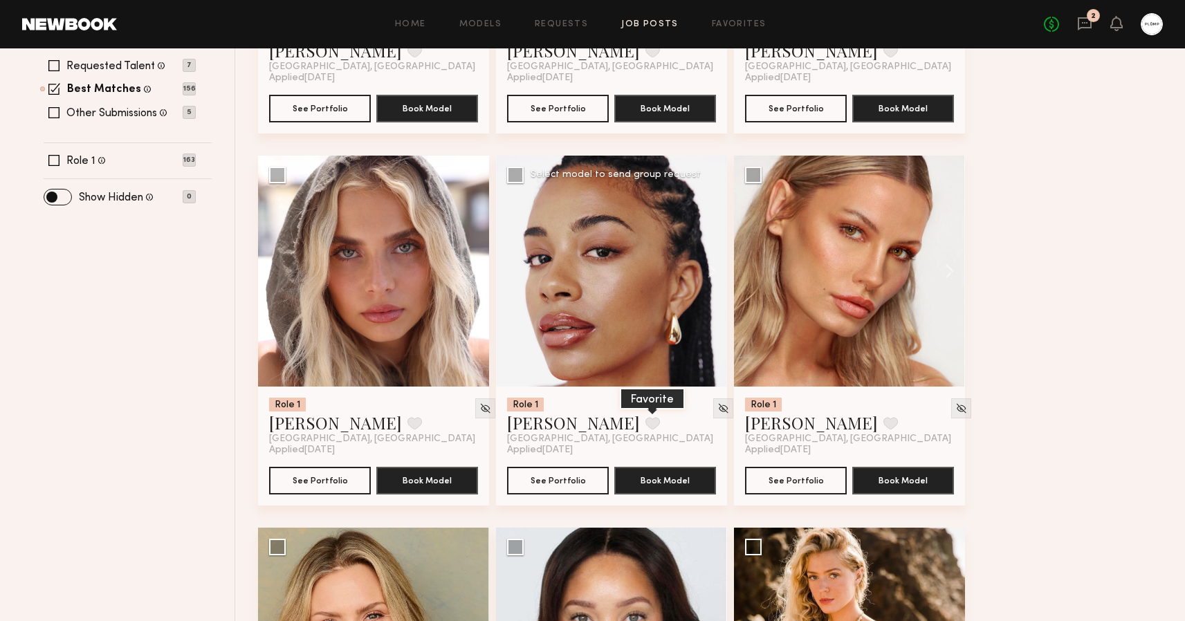
scroll to position [484, 0]
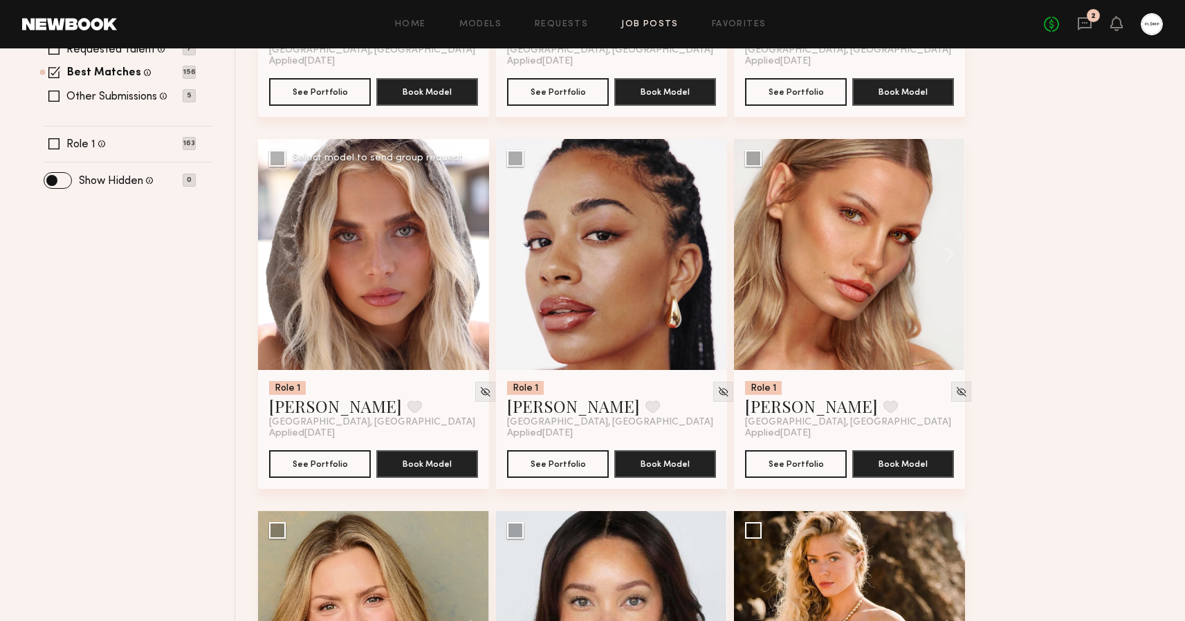
click at [385, 298] on div at bounding box center [373, 254] width 231 height 231
click at [312, 467] on button "See Portfolio" at bounding box center [320, 464] width 102 height 28
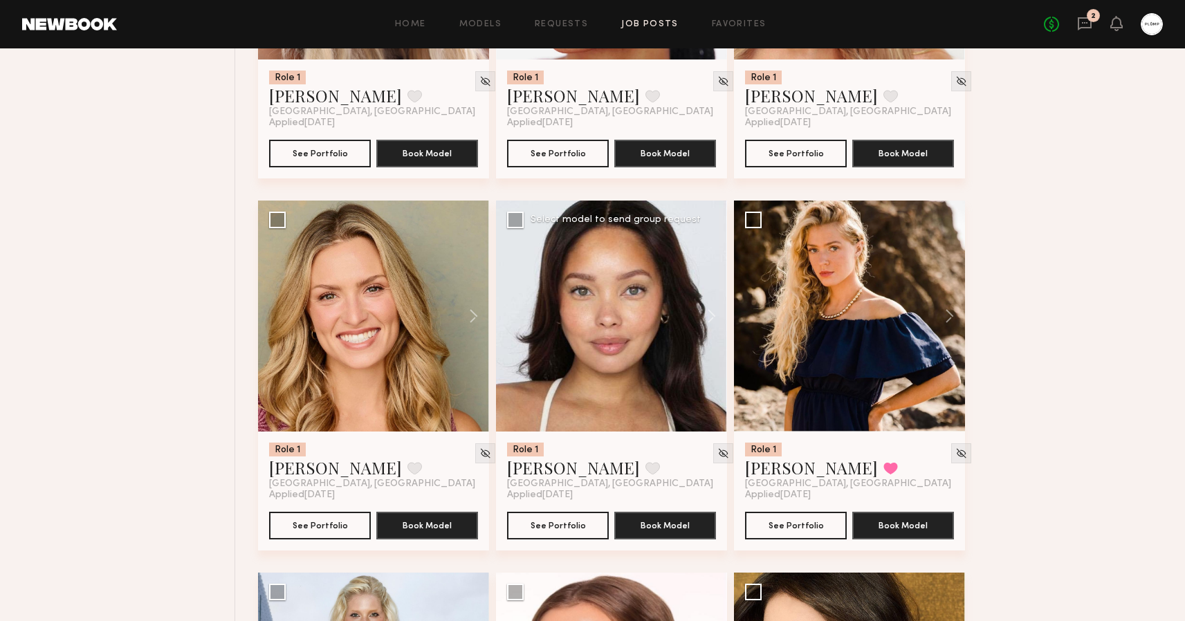
scroll to position [807, 0]
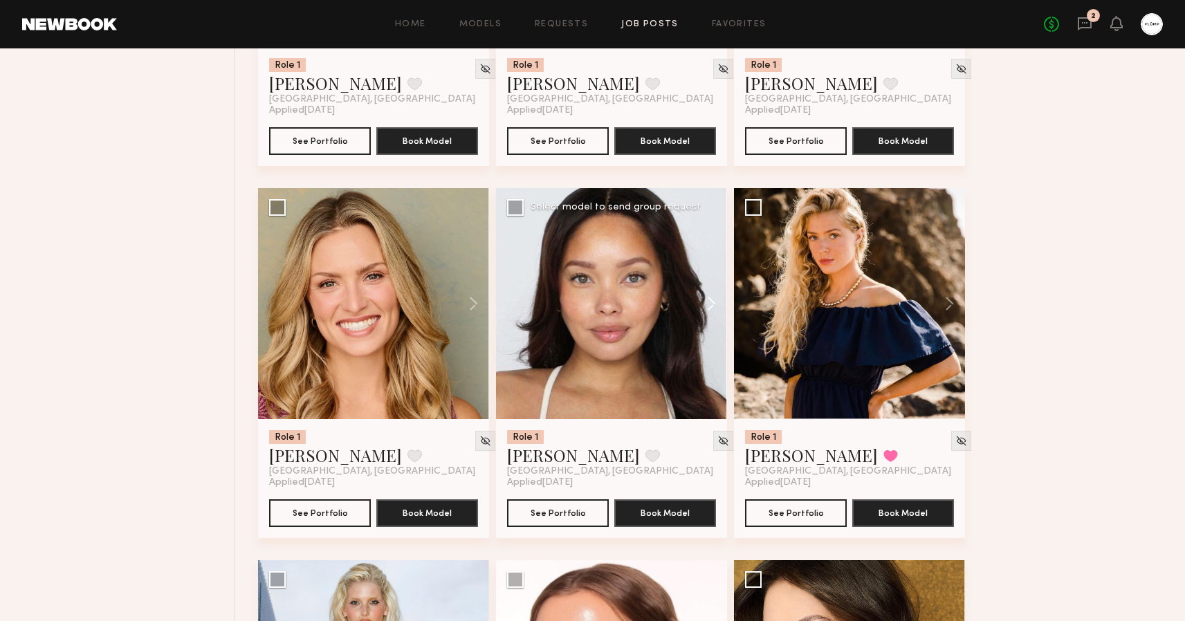
click at [713, 302] on button at bounding box center [705, 303] width 44 height 231
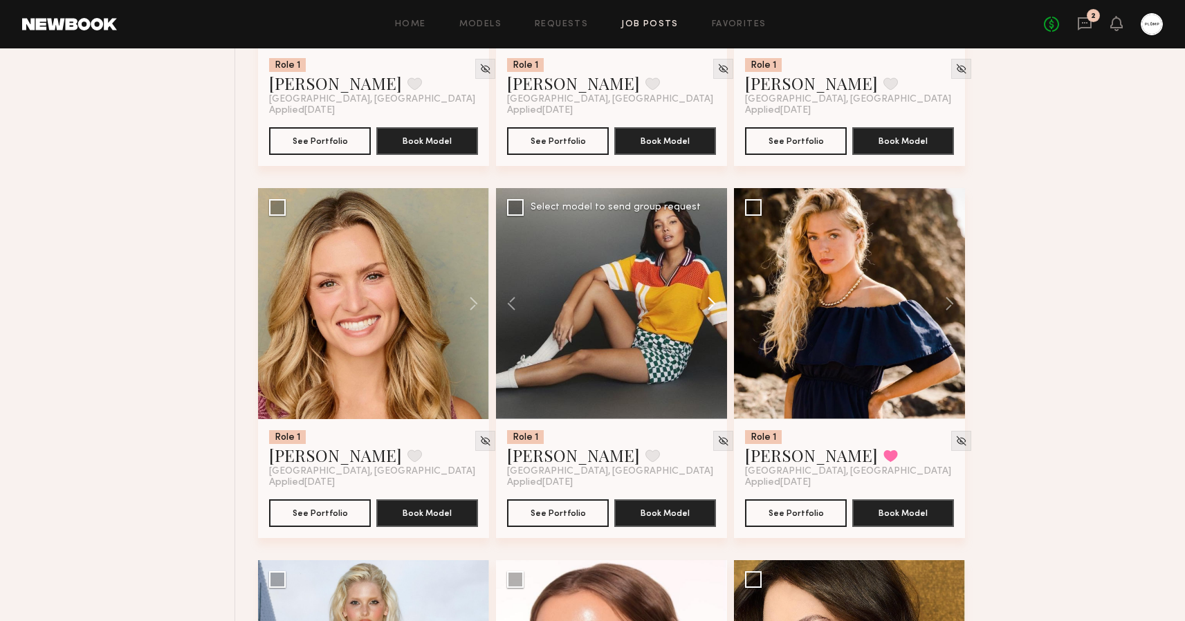
click at [713, 302] on button at bounding box center [705, 303] width 44 height 231
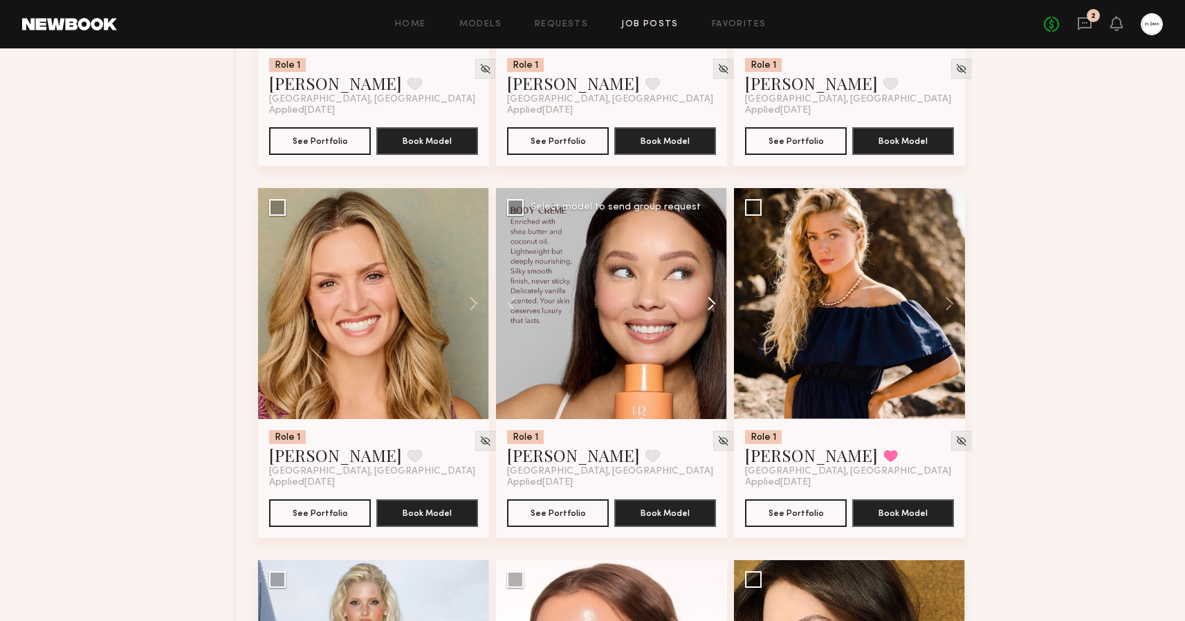
click at [713, 302] on button at bounding box center [705, 303] width 44 height 231
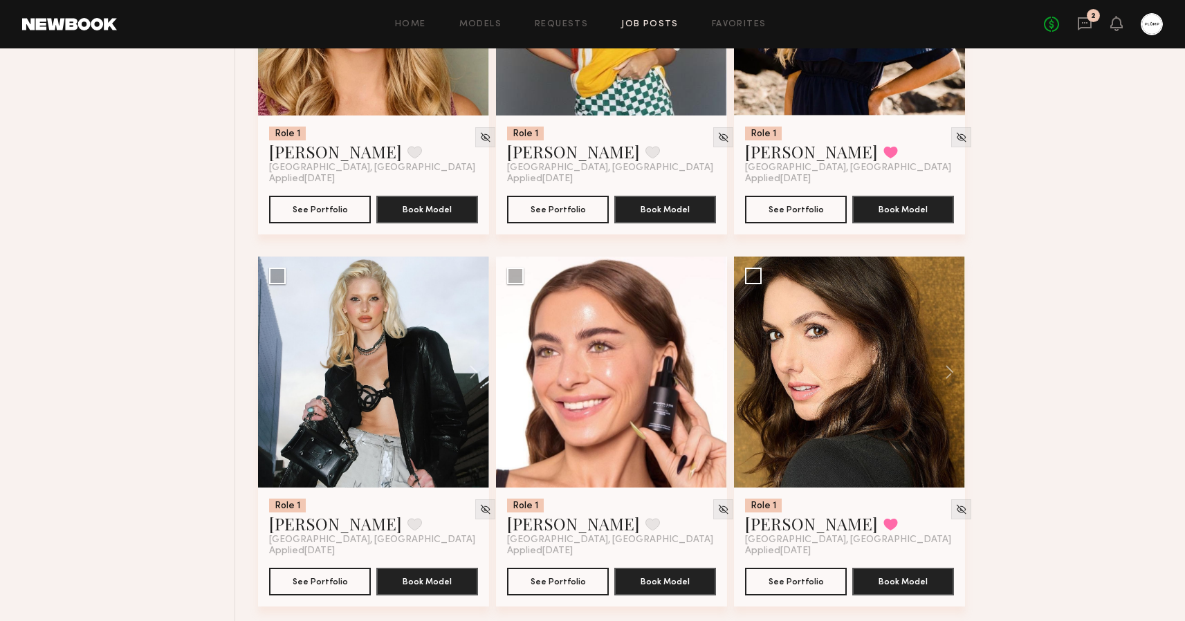
scroll to position [1118, 0]
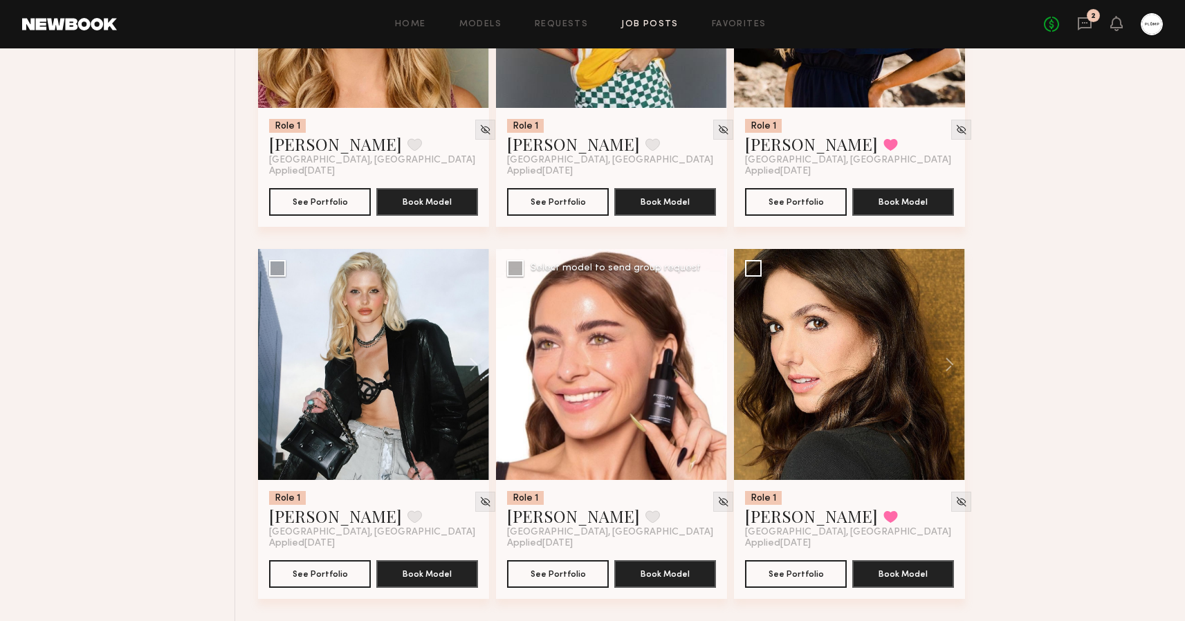
click at [632, 360] on div at bounding box center [611, 364] width 231 height 231
click at [563, 567] on button "See Portfolio" at bounding box center [558, 574] width 102 height 28
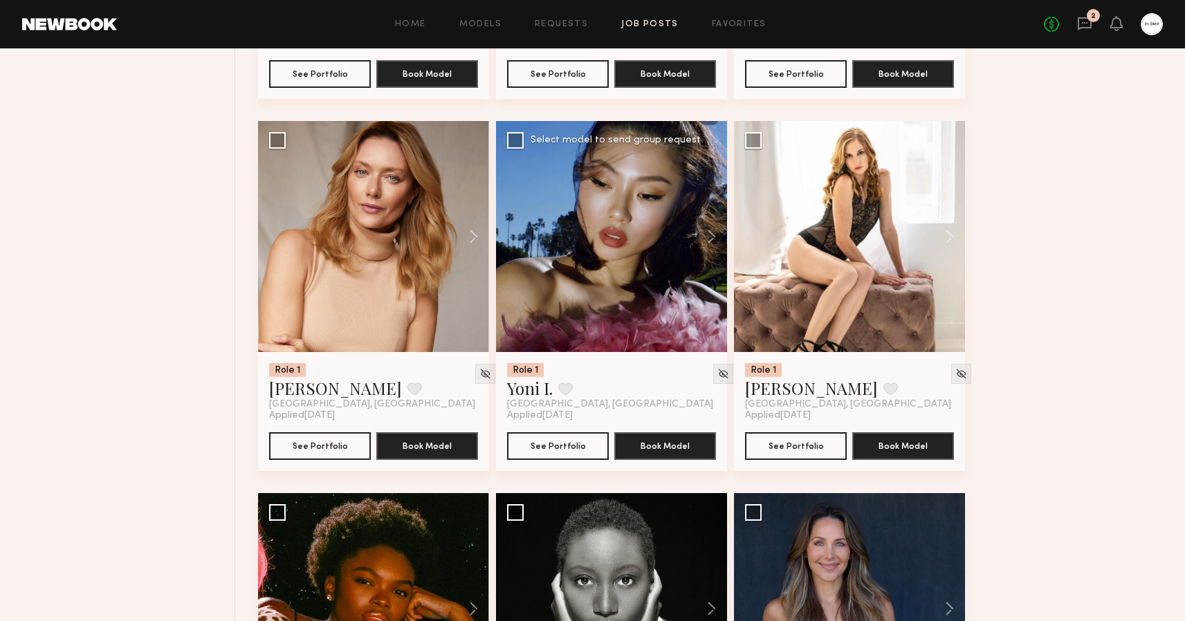
scroll to position [2047, 0]
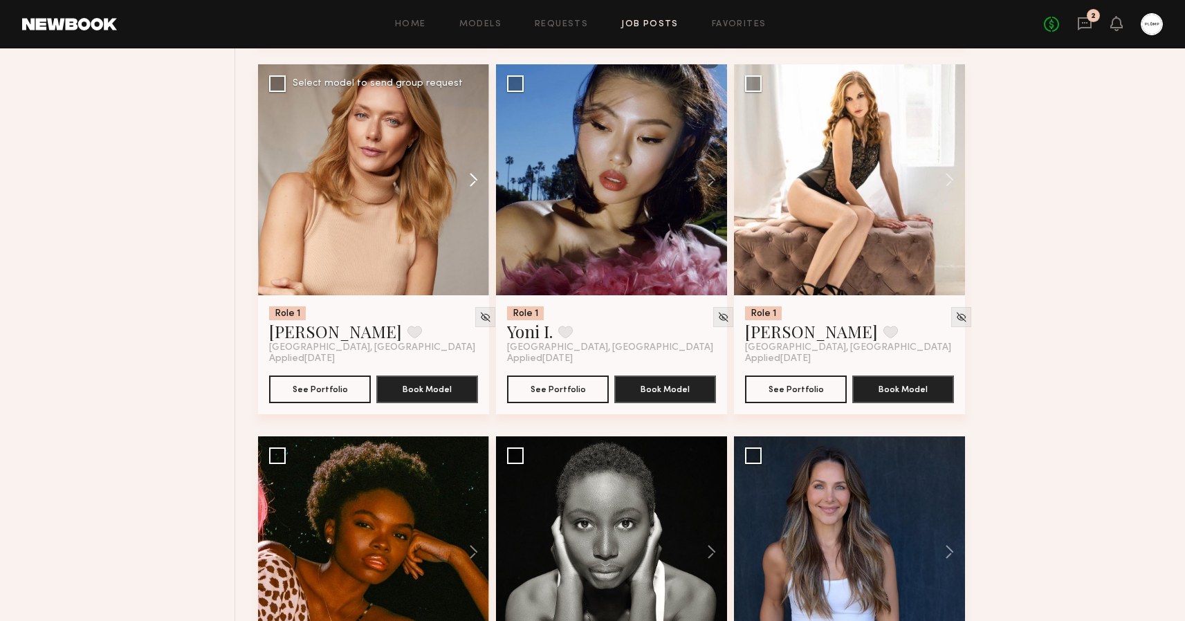
click at [474, 176] on button at bounding box center [467, 179] width 44 height 231
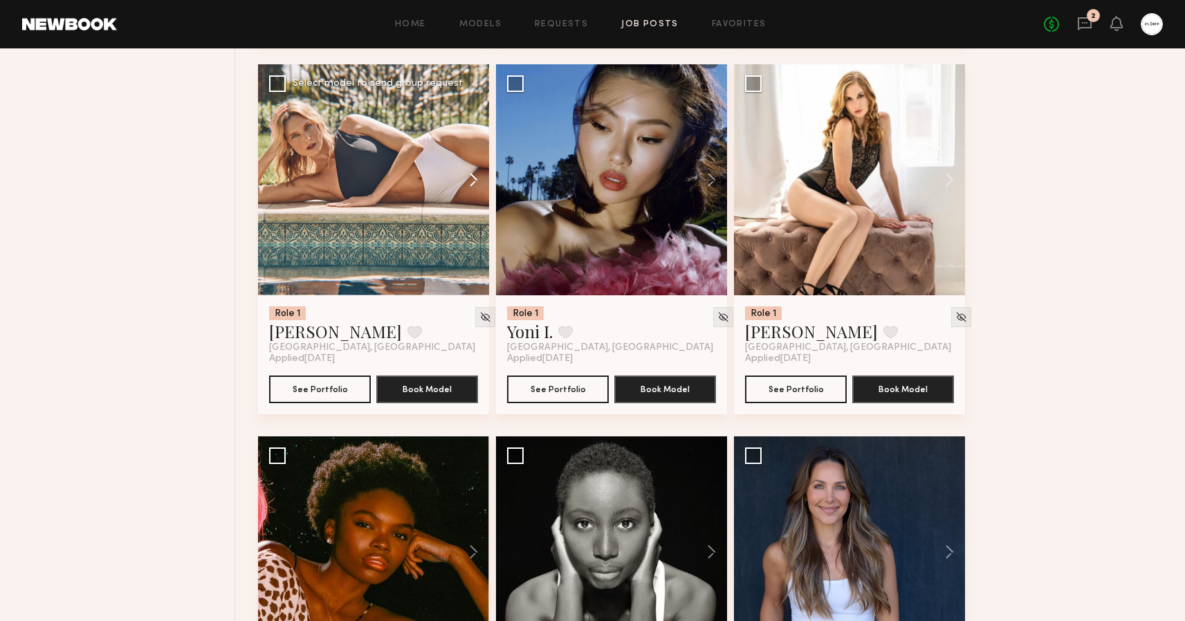
click at [474, 176] on button at bounding box center [467, 179] width 44 height 231
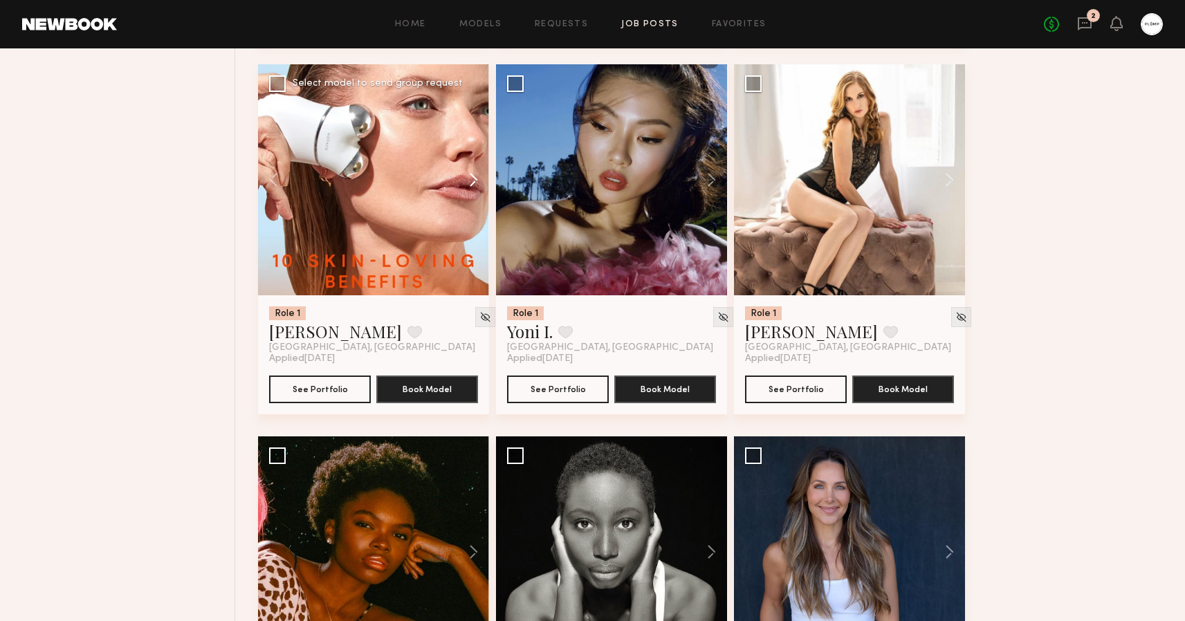
click at [474, 176] on button at bounding box center [467, 179] width 44 height 231
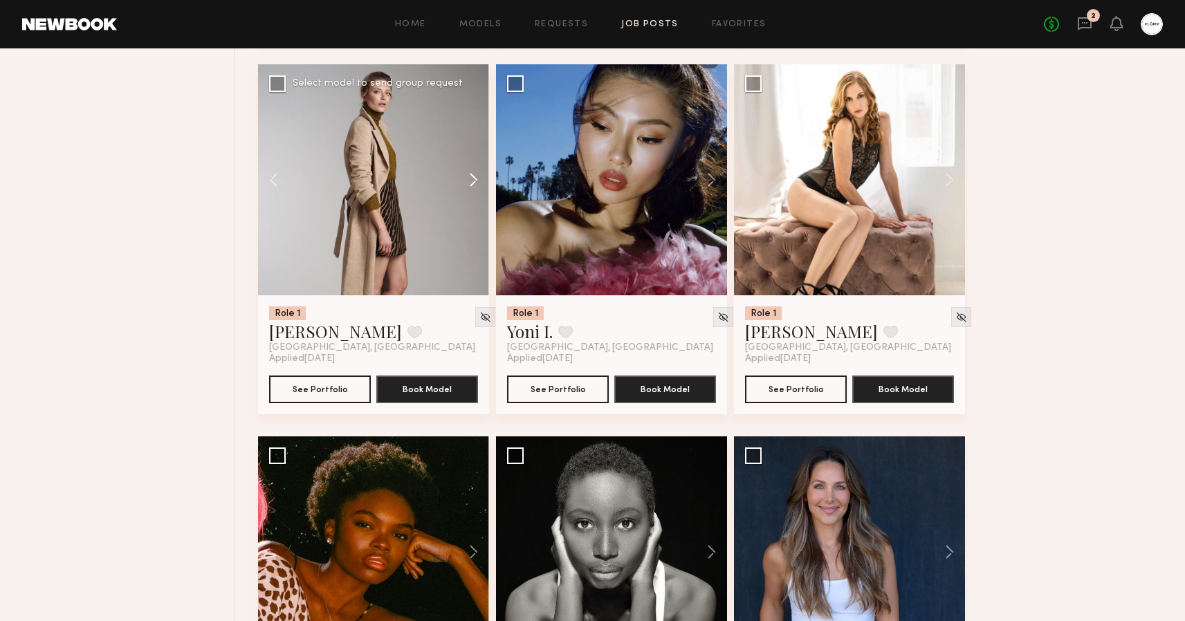
click at [474, 176] on button at bounding box center [467, 179] width 44 height 231
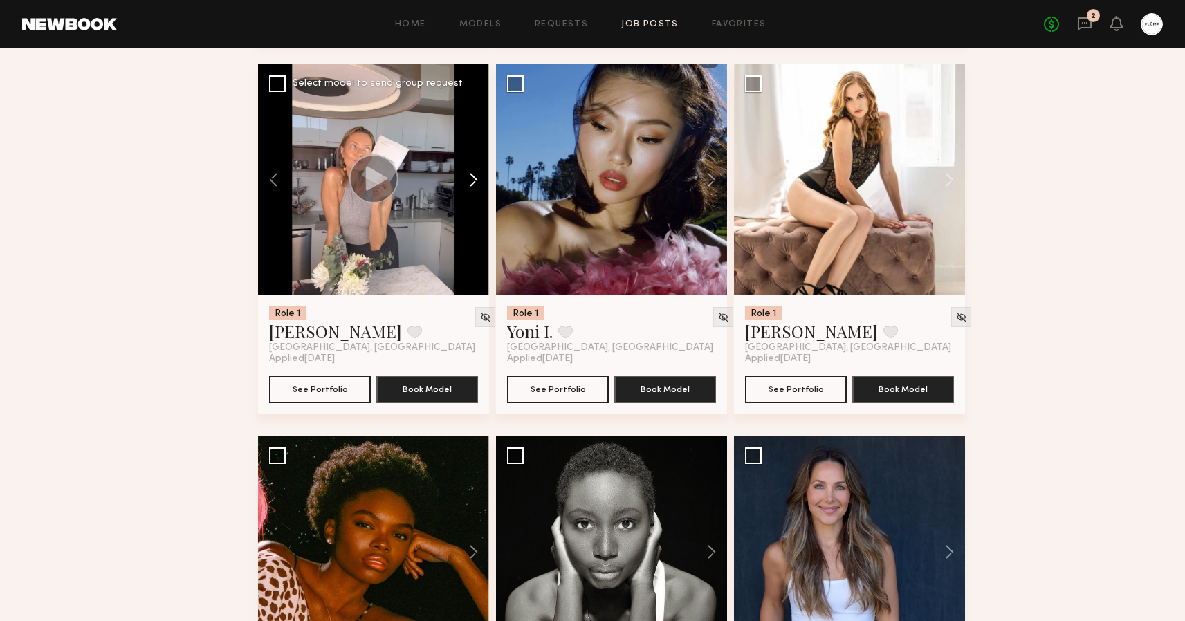
click at [474, 176] on button at bounding box center [467, 179] width 44 height 231
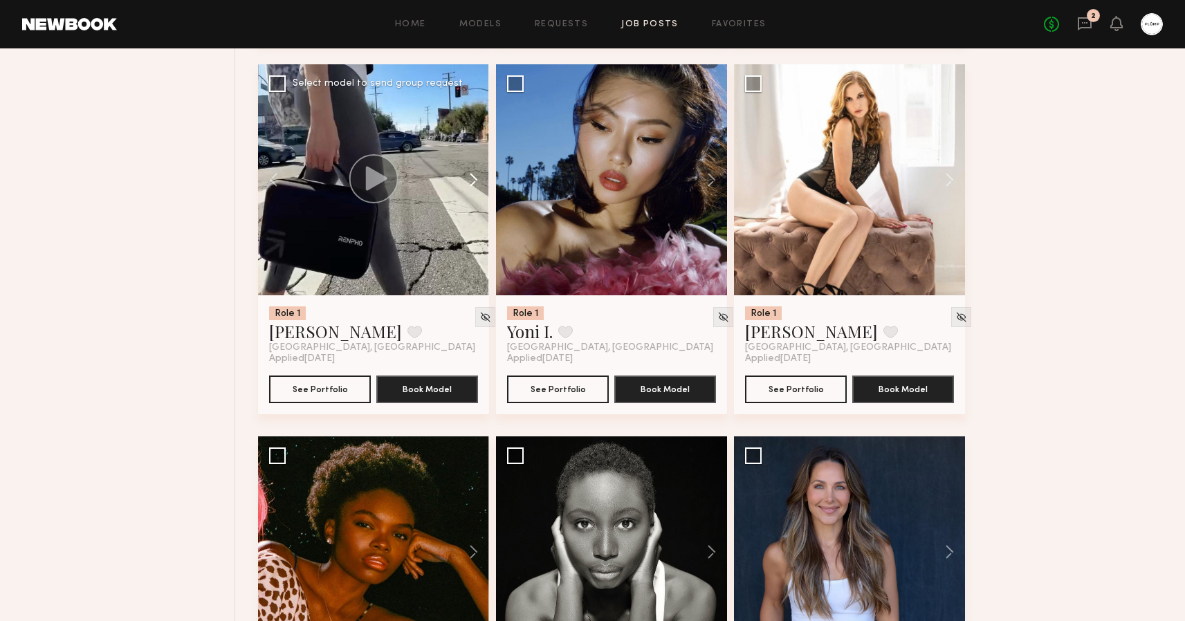
click at [474, 176] on button at bounding box center [467, 179] width 44 height 231
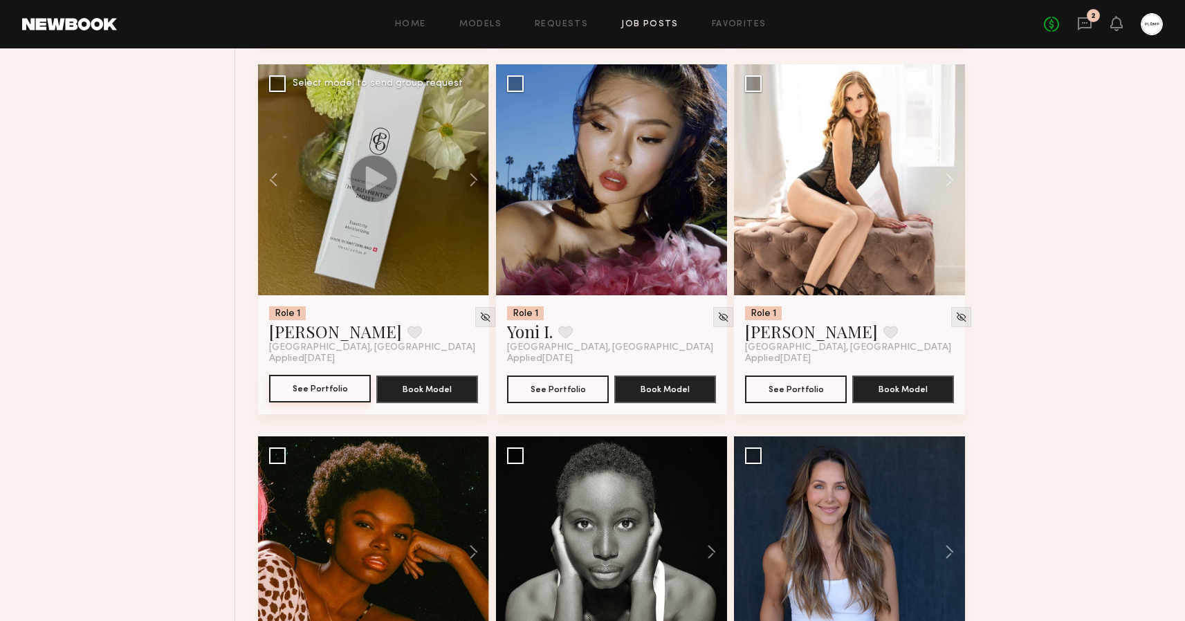
click at [320, 387] on button "See Portfolio" at bounding box center [320, 389] width 102 height 28
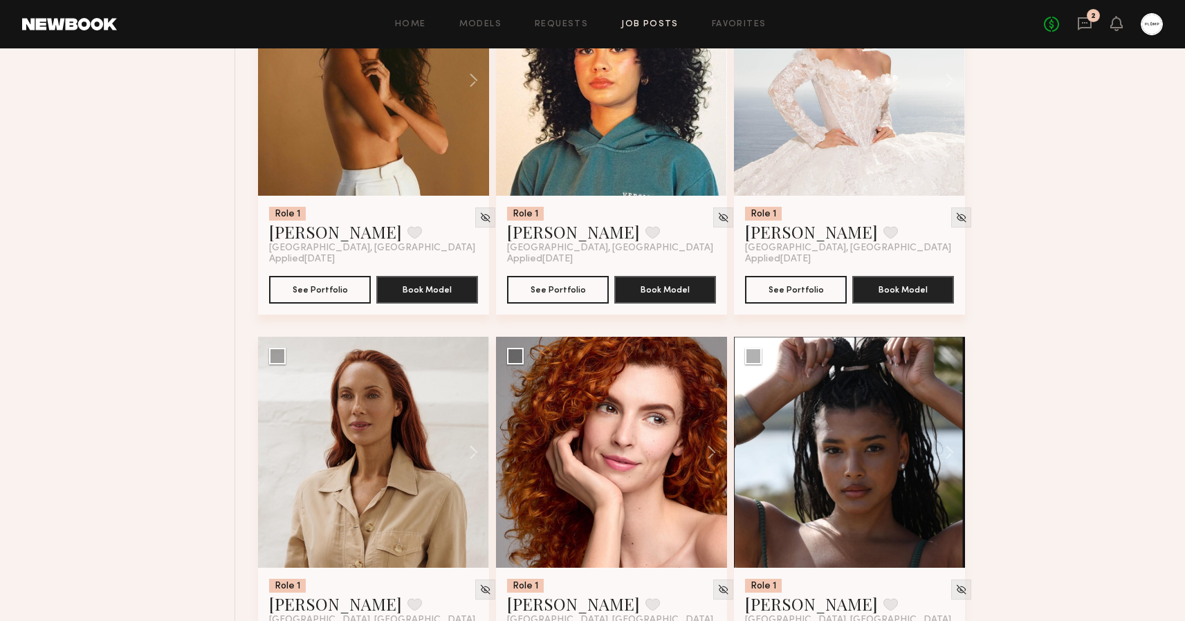
scroll to position [6391, 0]
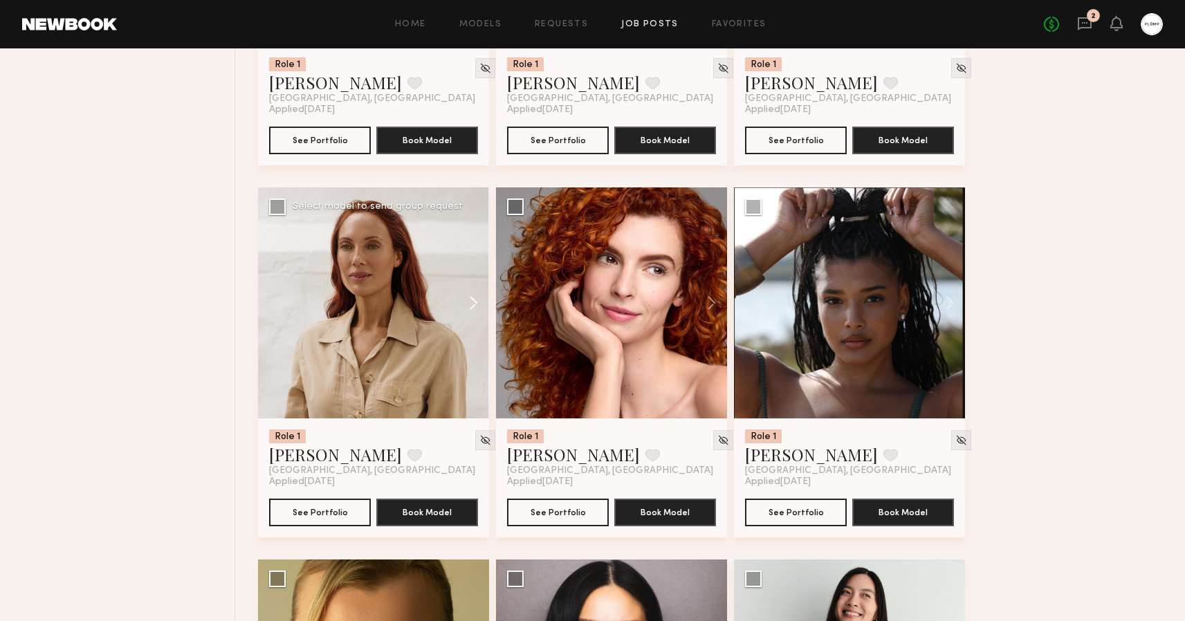
click at [476, 302] on button at bounding box center [467, 302] width 44 height 231
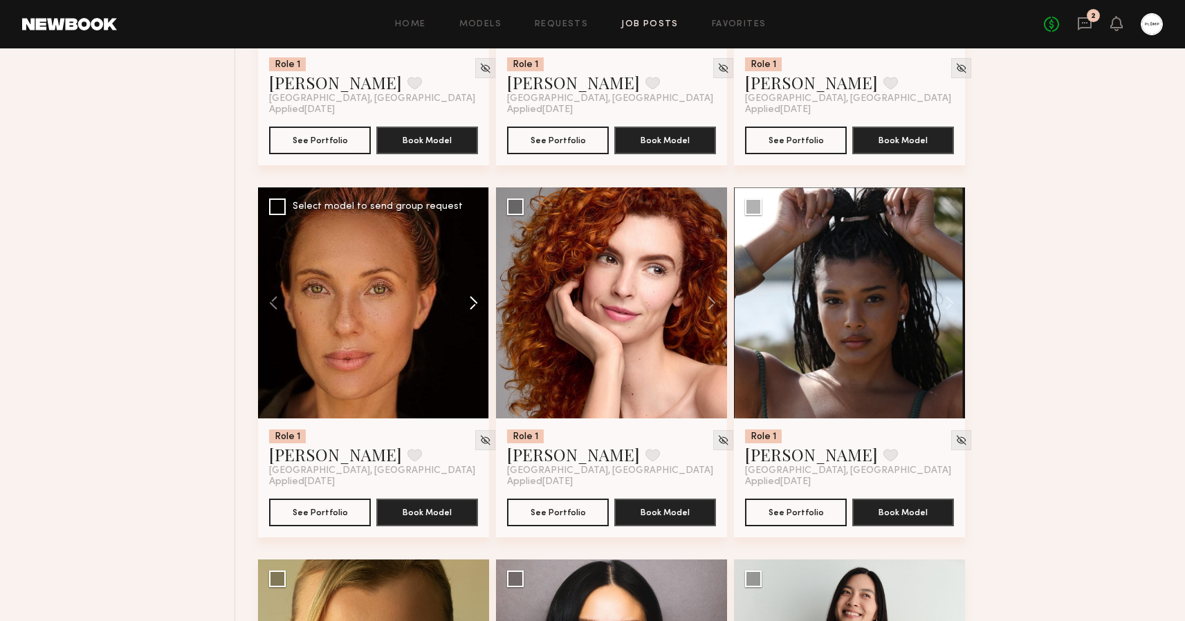
click at [476, 302] on button at bounding box center [467, 302] width 44 height 231
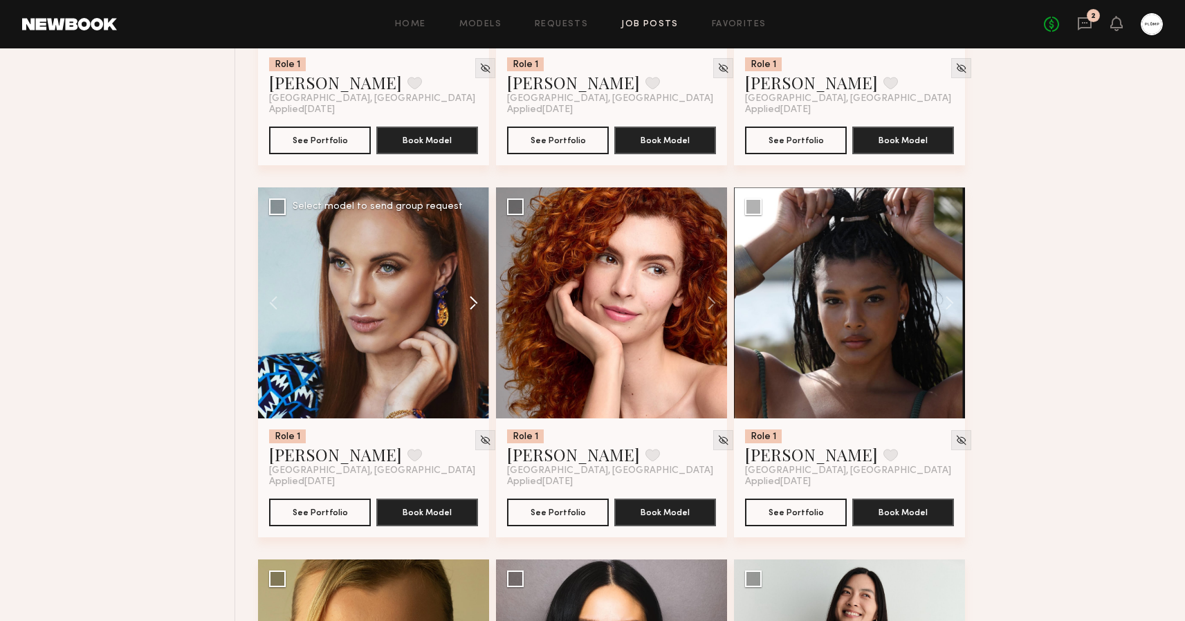
click at [476, 302] on button at bounding box center [467, 302] width 44 height 231
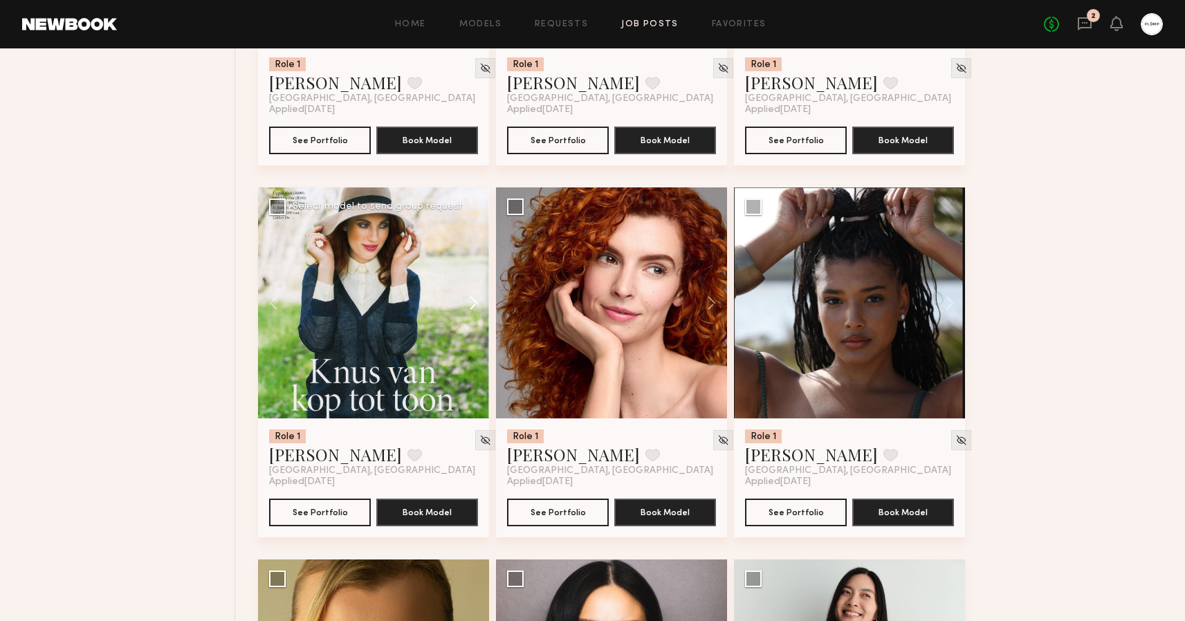
click at [476, 302] on button at bounding box center [467, 302] width 44 height 231
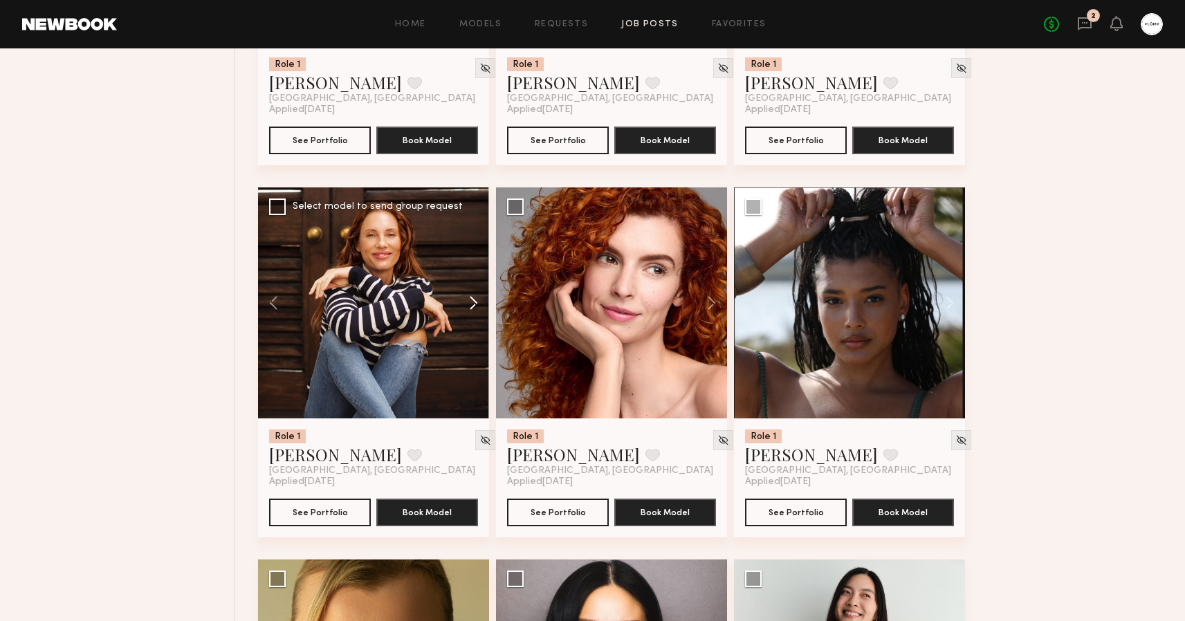
click at [476, 302] on button at bounding box center [467, 302] width 44 height 231
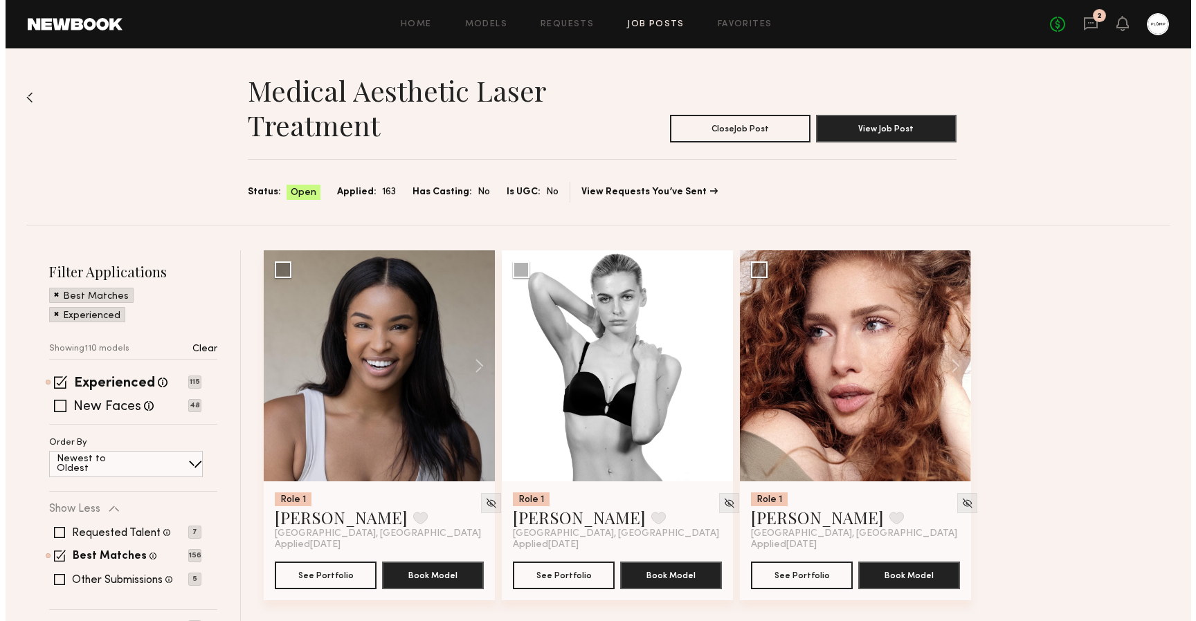
scroll to position [0, 0]
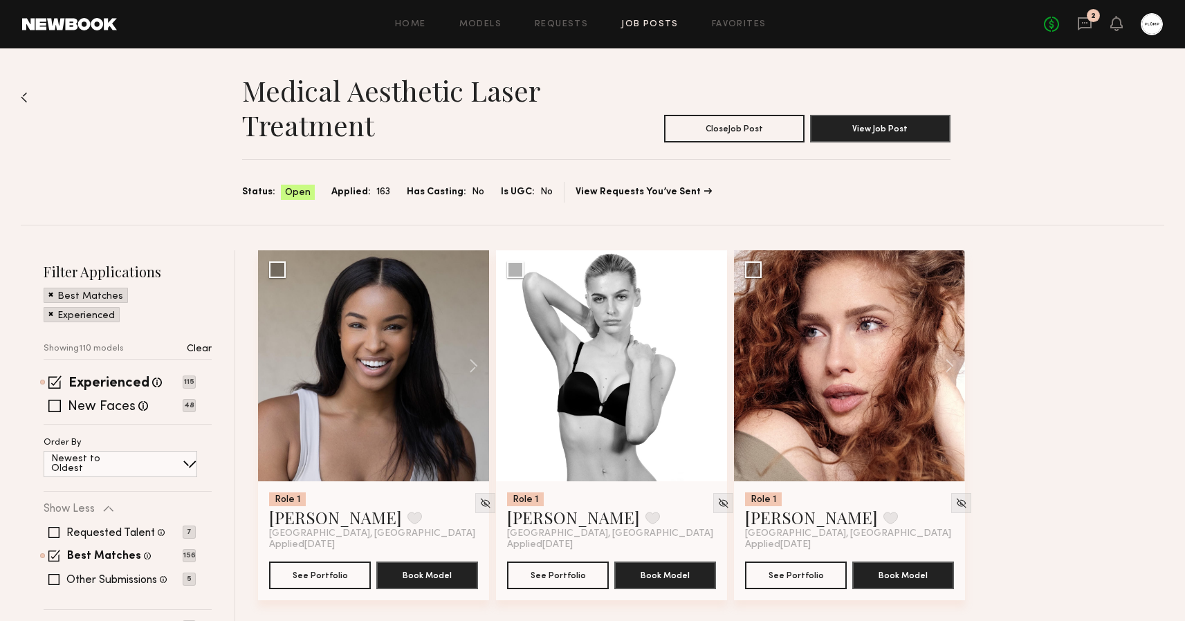
click at [26, 104] on div at bounding box center [24, 158] width 7 height 133
click at [23, 98] on img at bounding box center [24, 97] width 7 height 11
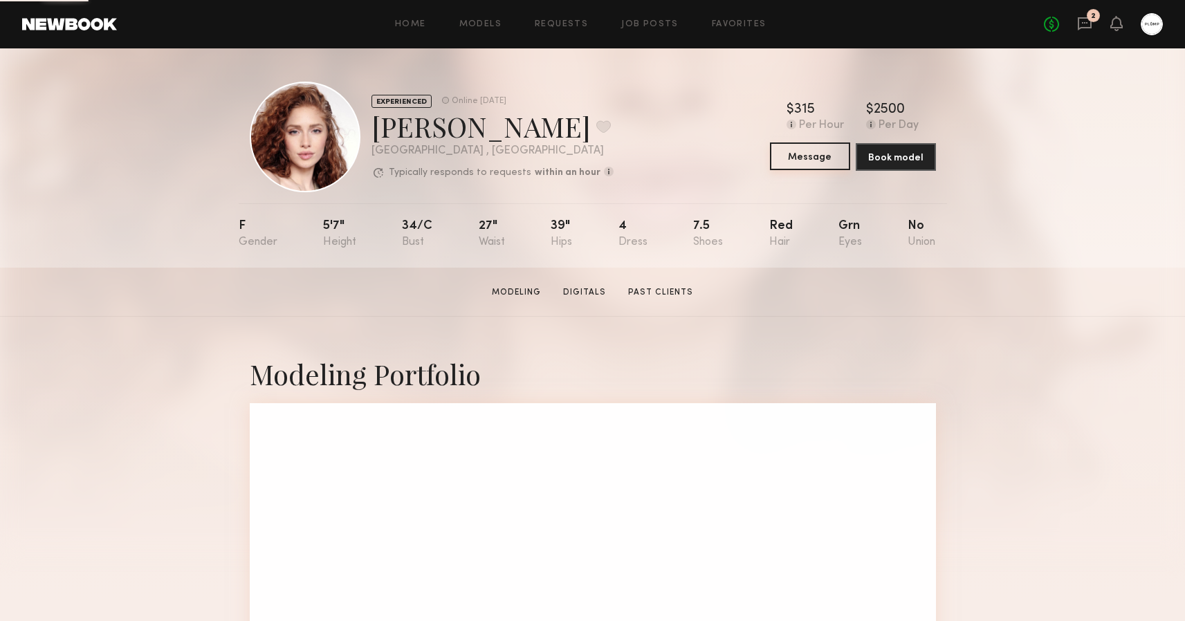
click at [801, 151] on button "Message" at bounding box center [810, 157] width 80 height 28
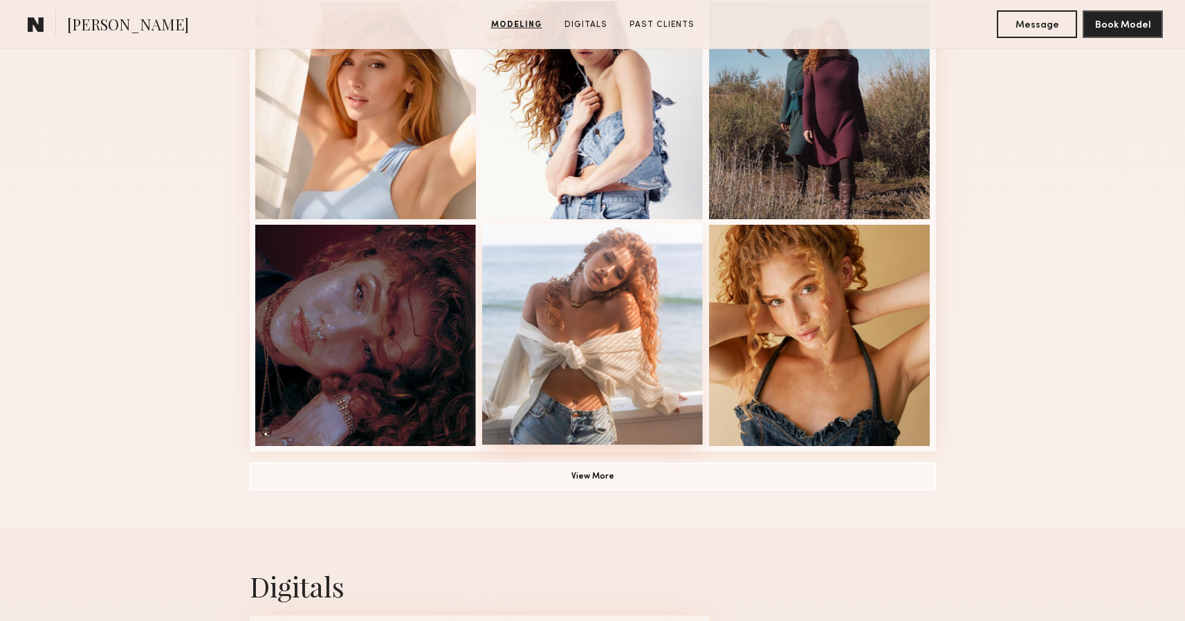
scroll to position [884, 0]
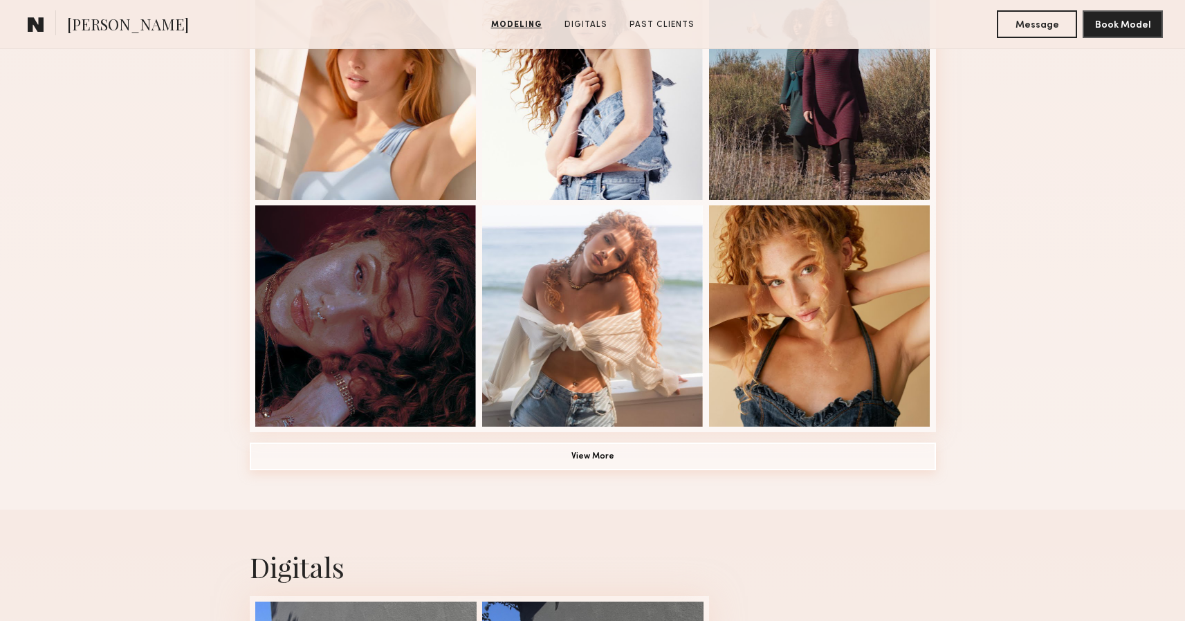
click at [580, 456] on button "View More" at bounding box center [593, 457] width 686 height 28
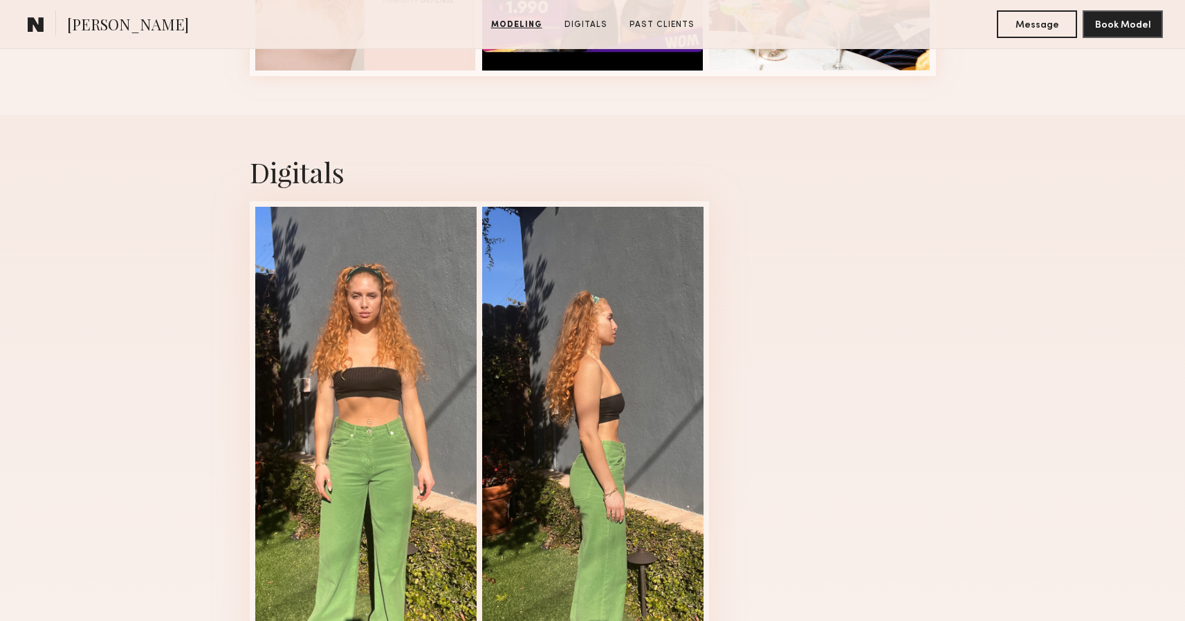
scroll to position [2177, 0]
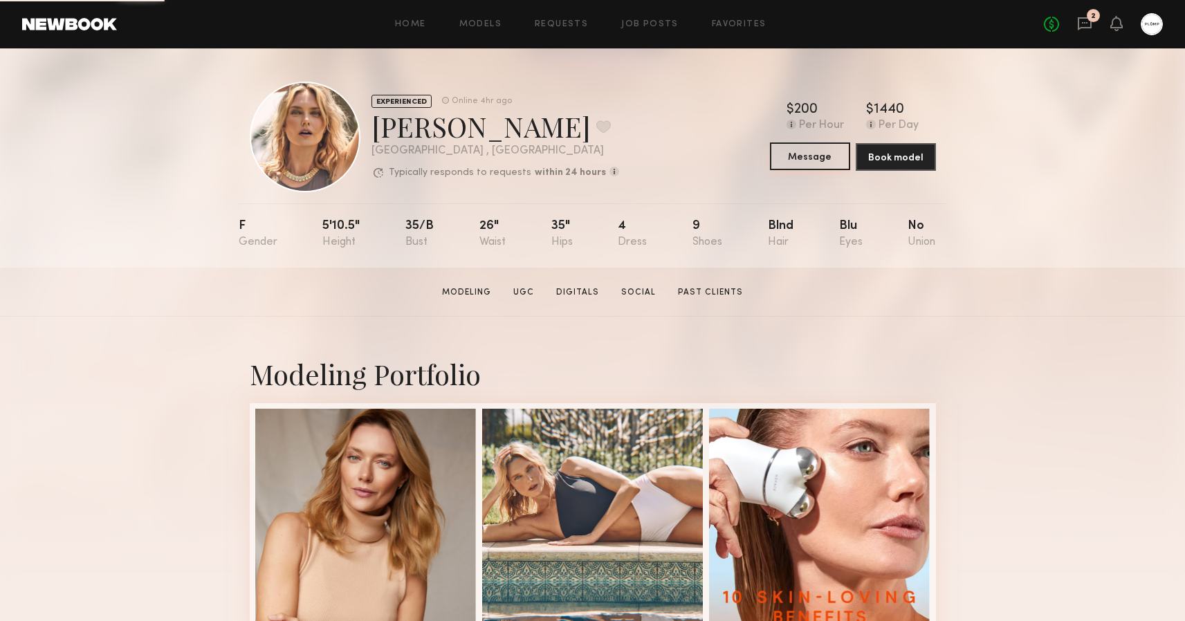
click at [807, 154] on button "Message" at bounding box center [810, 157] width 80 height 28
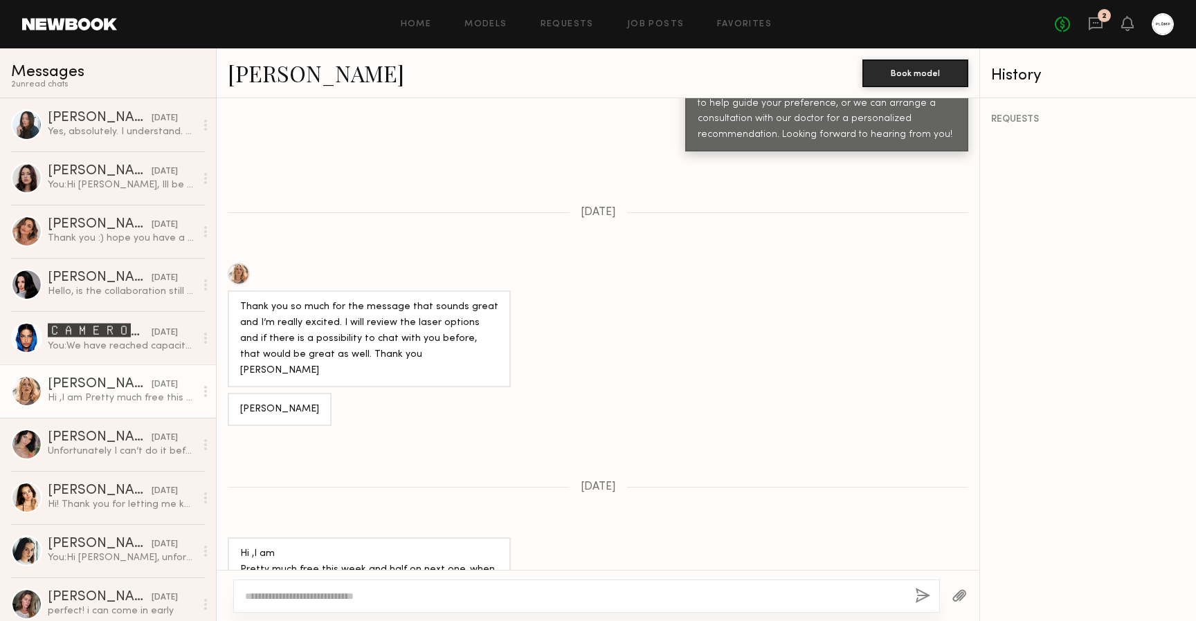
scroll to position [735, 0]
type textarea "**********"
click at [919, 595] on button "button" at bounding box center [922, 596] width 15 height 17
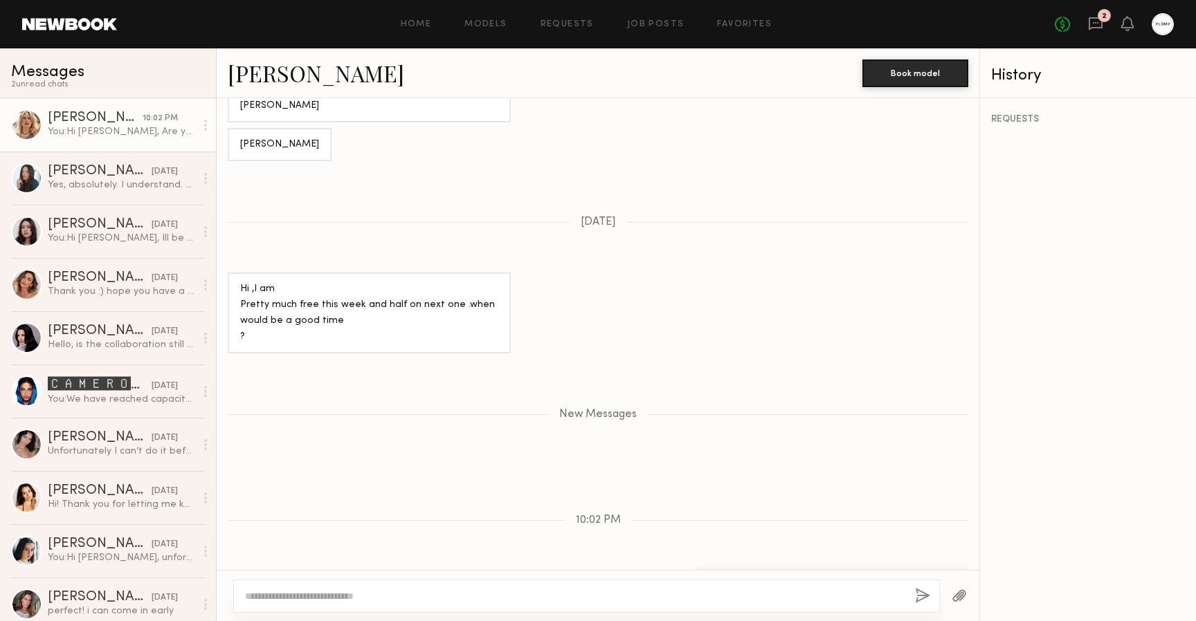
scroll to position [1000, 0]
click at [104, 232] on div "You: Hi [PERSON_NAME], Ill be happy to schedule you. Can you please reach out t…" at bounding box center [121, 238] width 147 height 13
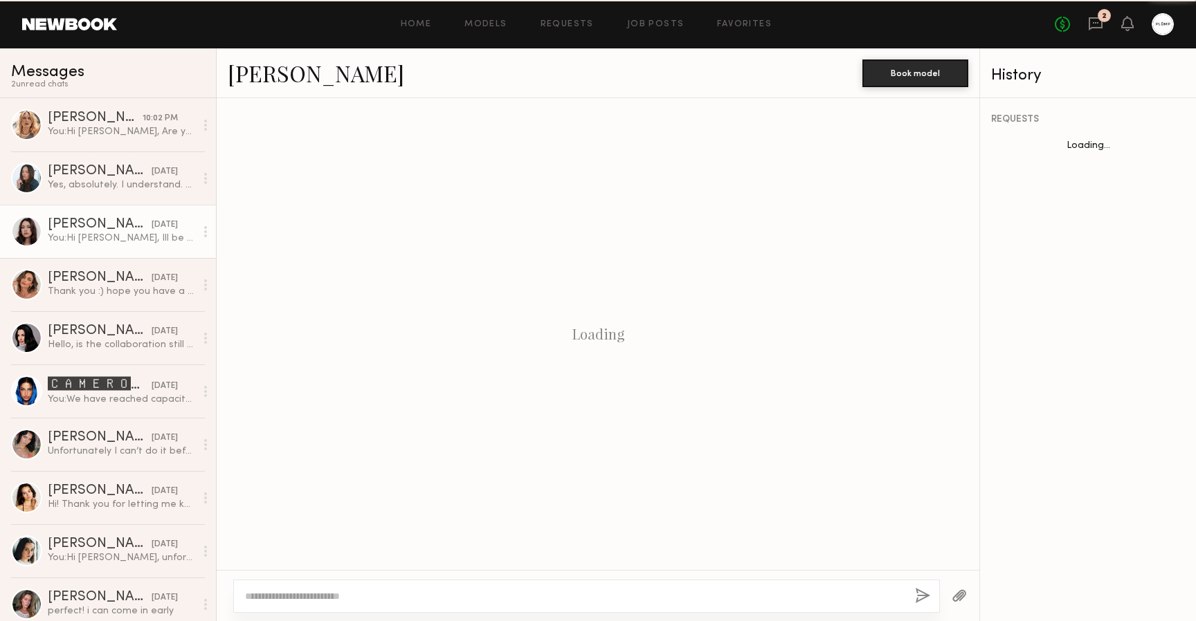
scroll to position [1236, 0]
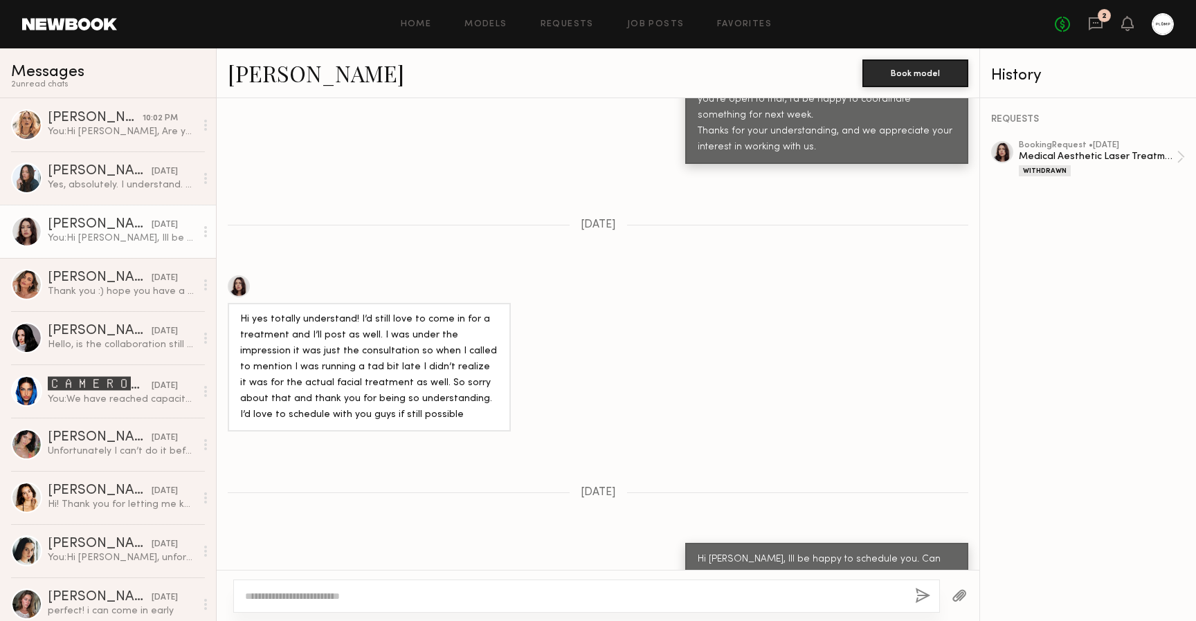
click at [452, 591] on textarea at bounding box center [574, 596] width 659 height 14
type textarea "**********"
click at [919, 593] on button "button" at bounding box center [922, 596] width 15 height 17
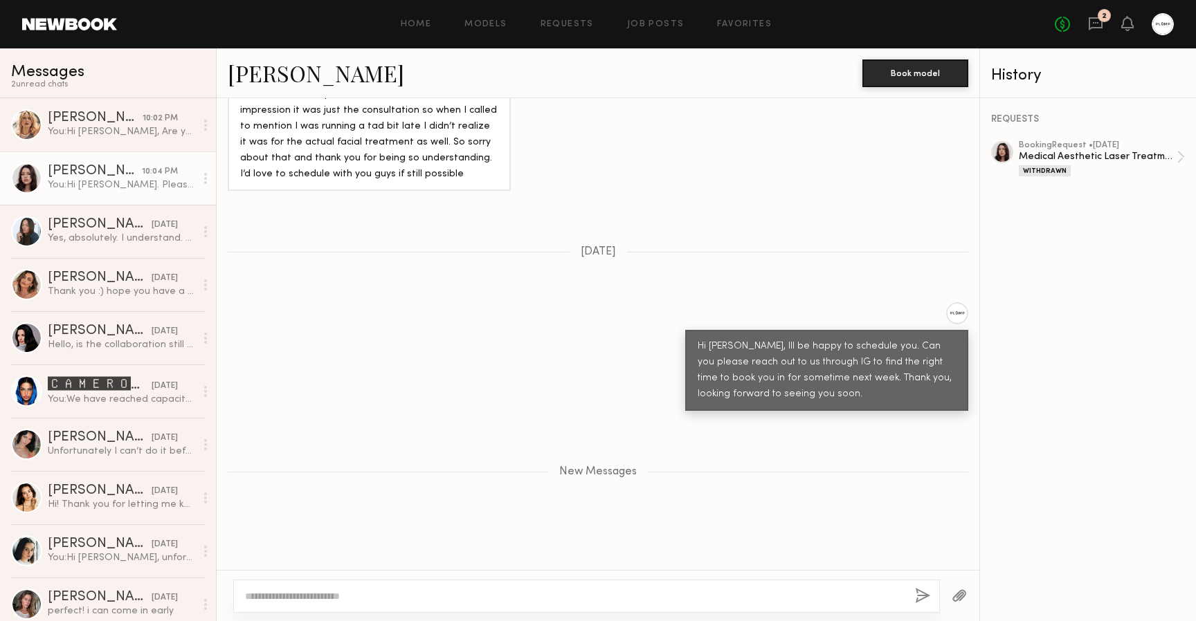
scroll to position [2159, 0]
